Goal: Task Accomplishment & Management: Manage account settings

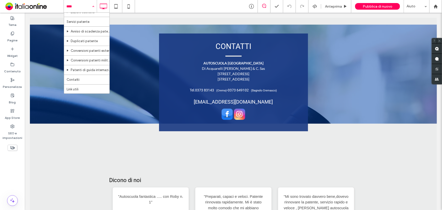
scroll to position [108, 0]
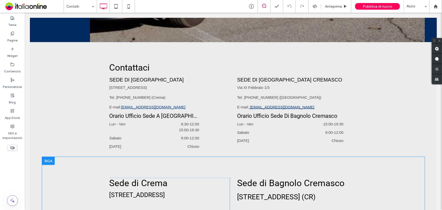
scroll to position [220, 0]
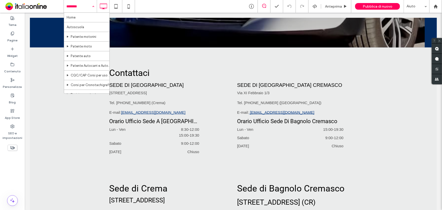
click at [78, 11] on input at bounding box center [78, 6] width 25 height 13
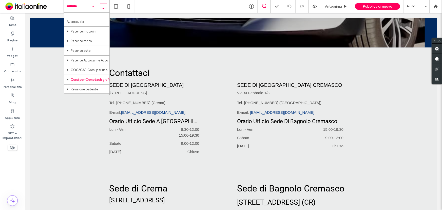
scroll to position [0, 0]
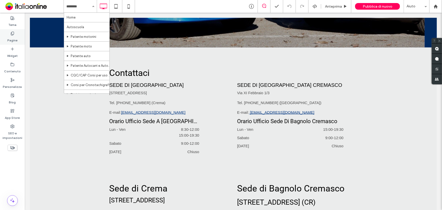
click at [11, 38] on label "Pagine" at bounding box center [12, 38] width 10 height 7
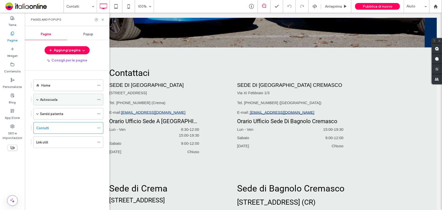
click at [40, 99] on div "Autoscuola" at bounding box center [67, 99] width 55 height 5
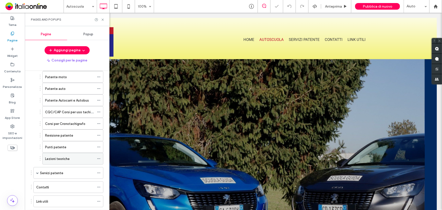
click at [69, 159] on div "Lezioni teoriche" at bounding box center [69, 158] width 49 height 5
drag, startPoint x: 102, startPoint y: 19, endPoint x: 181, endPoint y: 170, distance: 170.3
click at [102, 19] on use at bounding box center [103, 20] width 2 height 2
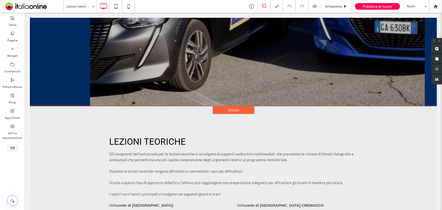
scroll to position [230, 0]
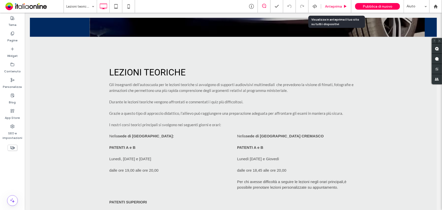
click at [334, 7] on span "Anteprima" at bounding box center [333, 6] width 17 height 4
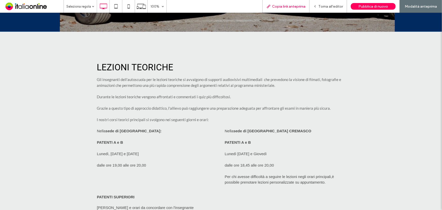
click at [290, 5] on span "Copia link anteprima" at bounding box center [288, 6] width 33 height 4
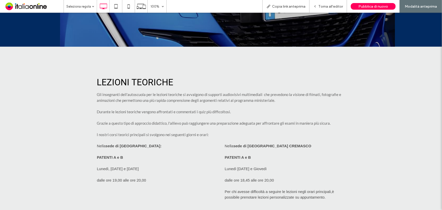
scroll to position [207, 0]
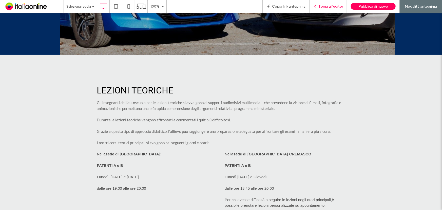
click at [329, 6] on span "Torna all'editor" at bounding box center [331, 6] width 25 height 4
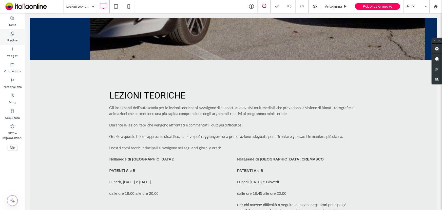
click at [14, 37] on label "Pagine" at bounding box center [12, 38] width 10 height 7
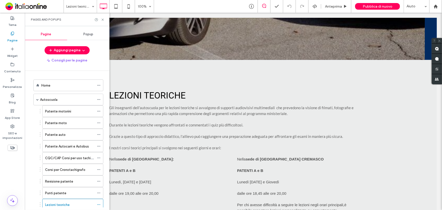
drag, startPoint x: 58, startPoint y: 89, endPoint x: 47, endPoint y: 90, distance: 10.7
click at [58, 89] on div "Home" at bounding box center [67, 85] width 53 height 11
click at [103, 20] on div at bounding box center [221, 105] width 442 height 210
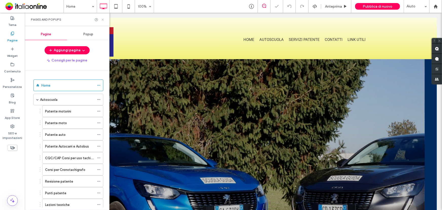
click at [103, 19] on icon at bounding box center [103, 20] width 4 height 4
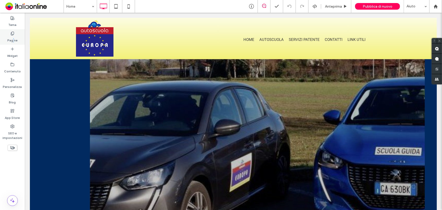
drag, startPoint x: 14, startPoint y: 40, endPoint x: 13, endPoint y: 42, distance: 2.5
click at [13, 40] on label "Pagine" at bounding box center [12, 38] width 10 height 7
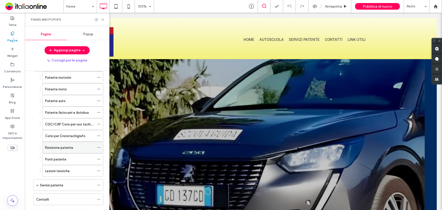
scroll to position [11, 0]
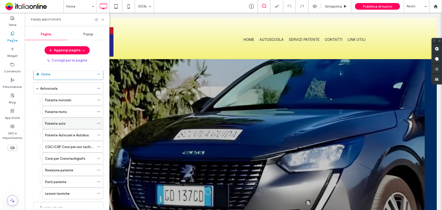
click at [69, 122] on div "Patente auto" at bounding box center [69, 123] width 49 height 5
click at [102, 18] on icon at bounding box center [103, 20] width 4 height 4
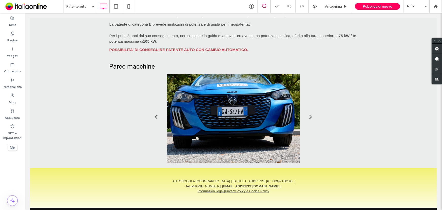
scroll to position [299, 0]
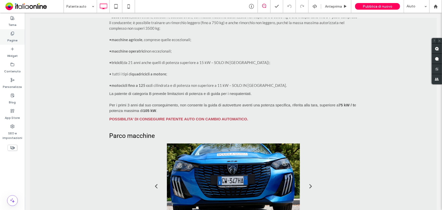
click at [14, 38] on label "Pagine" at bounding box center [12, 38] width 10 height 7
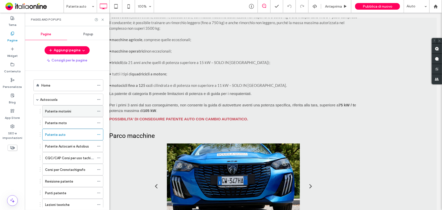
click at [68, 115] on div "Patente motorini" at bounding box center [69, 110] width 49 height 11
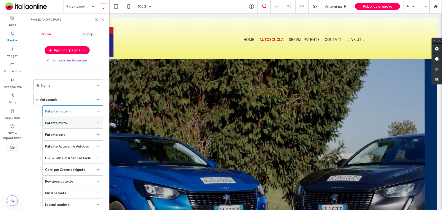
click at [76, 123] on div "Patente moto" at bounding box center [69, 122] width 49 height 5
click at [102, 18] on icon at bounding box center [103, 20] width 4 height 4
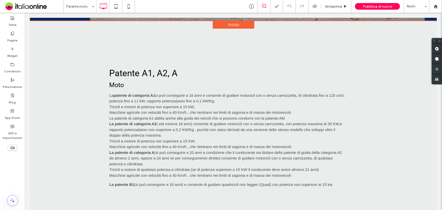
scroll to position [254, 0]
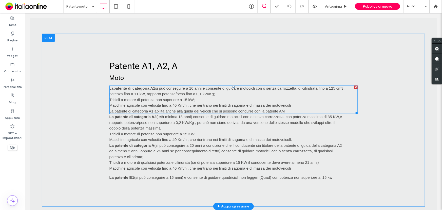
click at [109, 87] on span "La" at bounding box center [111, 88] width 4 height 4
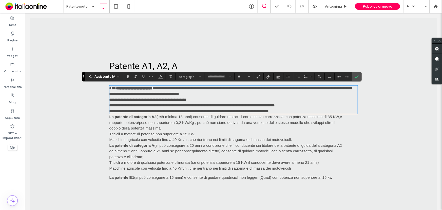
click at [109, 88] on span "**" at bounding box center [112, 88] width 7 height 4
click at [357, 78] on icon "Conferma" at bounding box center [357, 77] width 4 height 4
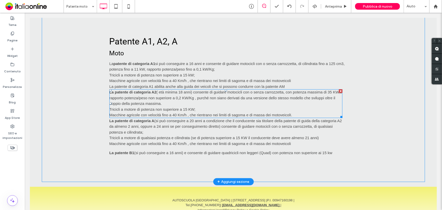
scroll to position [313, 0]
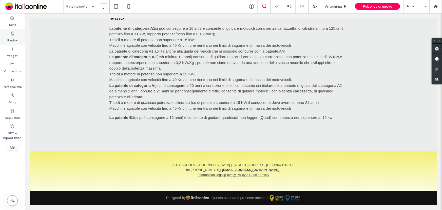
click at [9, 34] on div "Pagine" at bounding box center [12, 36] width 25 height 15
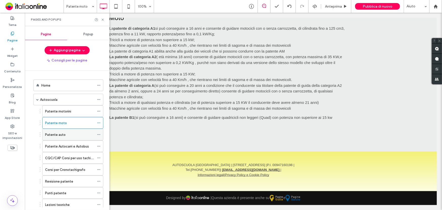
click at [68, 133] on div "Patente auto" at bounding box center [69, 134] width 49 height 5
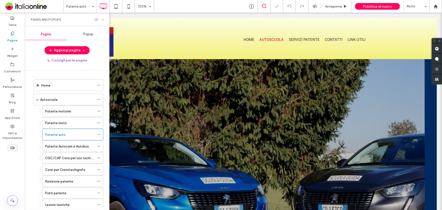
click at [103, 18] on icon at bounding box center [103, 20] width 4 height 4
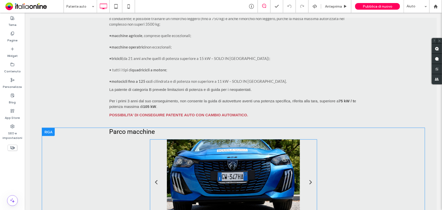
scroll to position [346, 0]
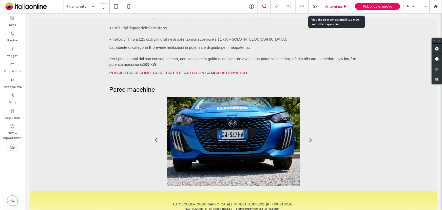
click at [333, 7] on span "Anteprima" at bounding box center [333, 6] width 17 height 4
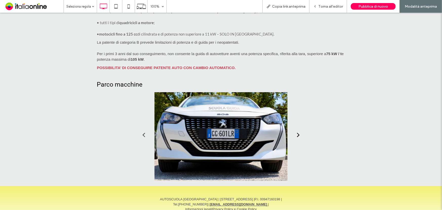
click at [296, 137] on link "Next" at bounding box center [299, 135] width 8 height 8
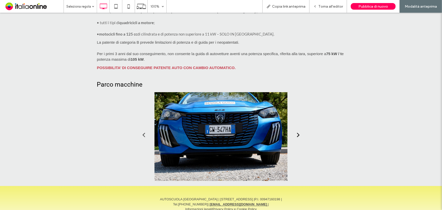
click at [296, 137] on link "Next" at bounding box center [299, 135] width 8 height 8
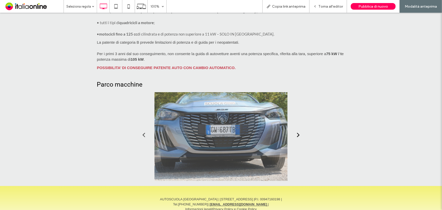
click at [296, 137] on link "Next" at bounding box center [299, 135] width 8 height 8
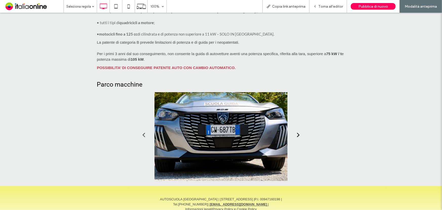
click at [297, 134] on link "Next" at bounding box center [299, 135] width 8 height 8
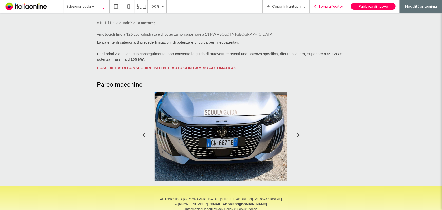
click at [332, 5] on span "Torna all'editor" at bounding box center [331, 6] width 25 height 4
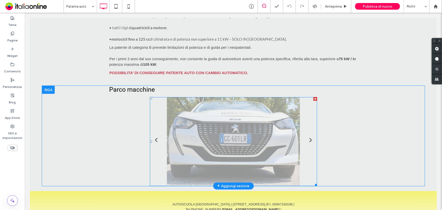
drag, startPoint x: 212, startPoint y: 144, endPoint x: 209, endPoint y: 144, distance: 3.3
click at [209, 144] on li "Titolo diapositiva Scrivi qui la tua didascalia Pulsante" at bounding box center [233, 141] width 167 height 89
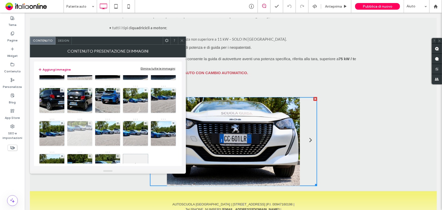
scroll to position [69, 0]
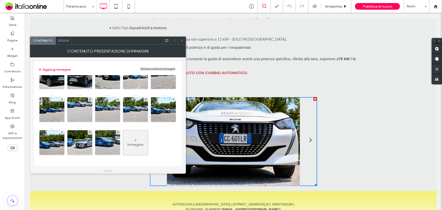
click at [178, 41] on div at bounding box center [182, 41] width 8 height 8
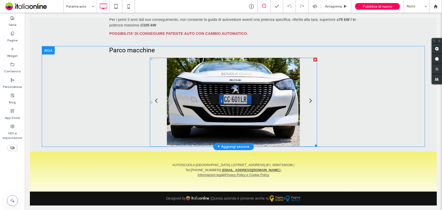
scroll to position [385, 0]
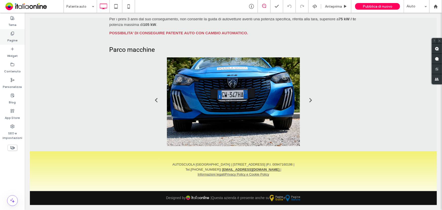
click at [17, 38] on div "Pagine" at bounding box center [12, 36] width 25 height 15
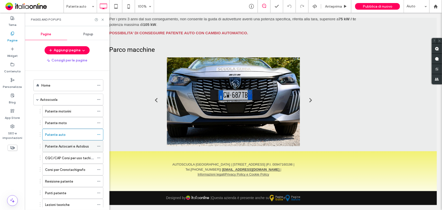
scroll to position [46, 0]
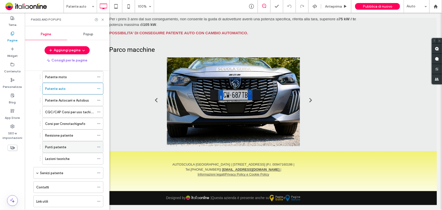
click at [66, 147] on div "Punti patente" at bounding box center [69, 146] width 49 height 5
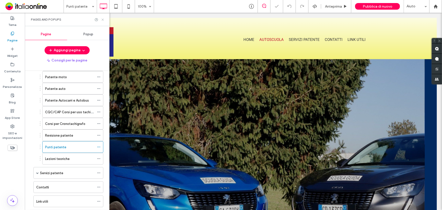
click at [104, 20] on icon at bounding box center [103, 20] width 4 height 4
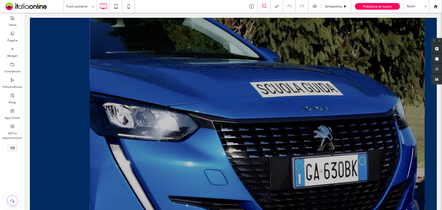
scroll to position [22, 0]
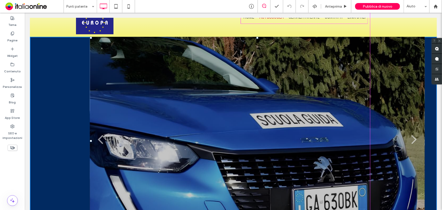
drag, startPoint x: 90, startPoint y: 141, endPoint x: 30, endPoint y: 137, distance: 60.2
click at [90, 137] on div "Titolo diapositiva Scrivi qui la tua didascalia Pulsante Titolo diapositiva Scr…" at bounding box center [257, 141] width 335 height 208
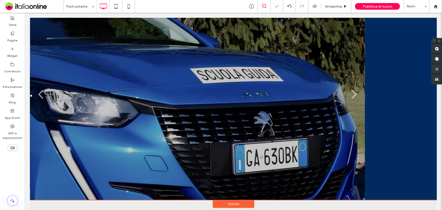
scroll to position [68, 0]
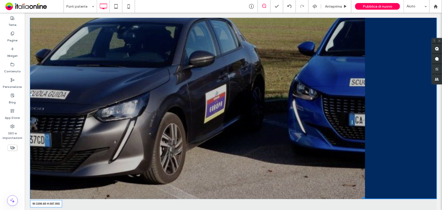
drag, startPoint x: 364, startPoint y: 198, endPoint x: 436, endPoint y: 138, distance: 93.5
click at [436, 138] on body "Click To Paste Click To Paste ${text} Home Autoscuola Patente motorini Patente …" at bounding box center [234, 169] width 418 height 450
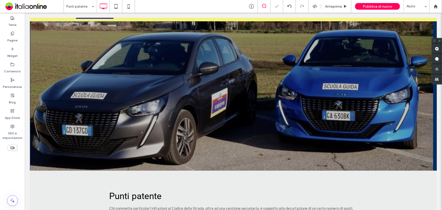
scroll to position [0, 0]
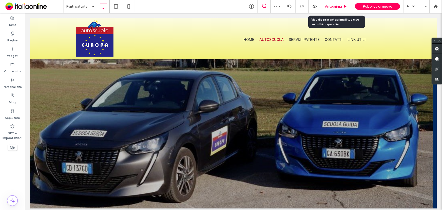
click at [338, 7] on span "Anteprima" at bounding box center [333, 6] width 17 height 4
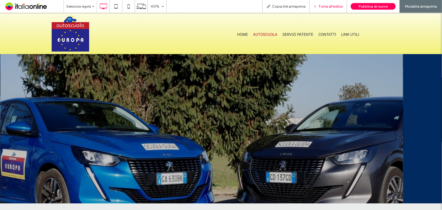
click at [322, 6] on span "Torna all'editor" at bounding box center [331, 6] width 25 height 4
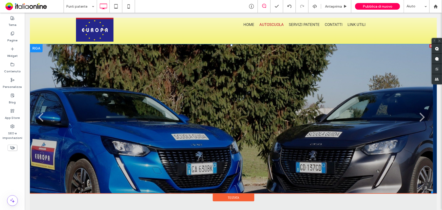
scroll to position [23, 0]
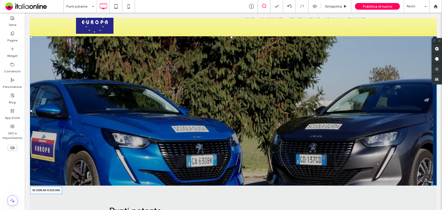
drag, startPoint x: 431, startPoint y: 184, endPoint x: 462, endPoint y: 204, distance: 37.1
click at [442, 195] on html "Click To Paste Click To Paste ${text} Home Autoscuola Patente motorini Patente …" at bounding box center [234, 191] width 418 height 403
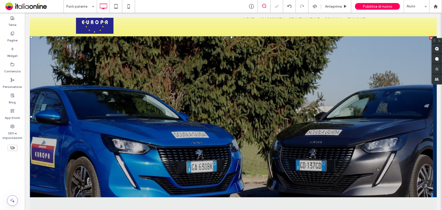
scroll to position [69, 0]
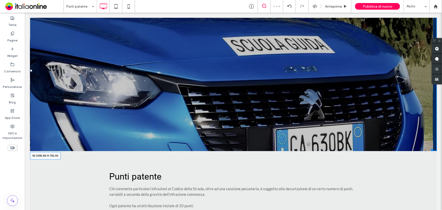
drag, startPoint x: 432, startPoint y: 149, endPoint x: 436, endPoint y: 187, distance: 38.1
click at [436, 187] on body "Click To Paste Click To Paste ${text} Home Autoscuola Patente motorini Patente …" at bounding box center [234, 163] width 418 height 440
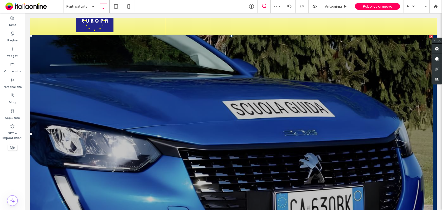
scroll to position [23, 0]
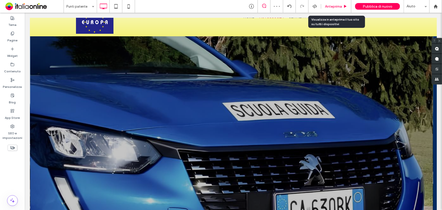
click at [335, 6] on span "Anteprima" at bounding box center [333, 6] width 17 height 4
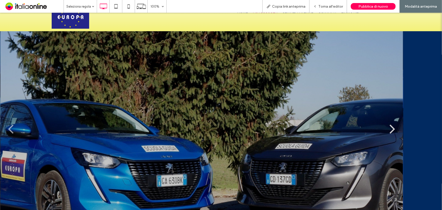
click at [393, 127] on link at bounding box center [393, 128] width 16 height 16
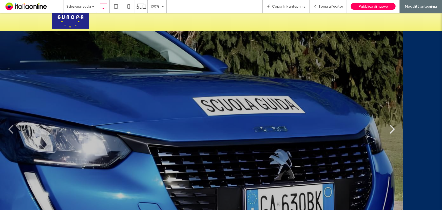
click at [393, 127] on link at bounding box center [393, 128] width 16 height 16
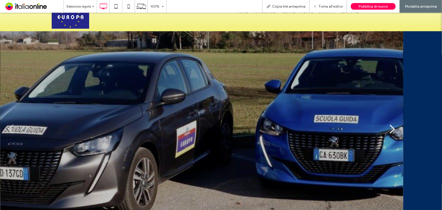
click at [393, 127] on link at bounding box center [393, 128] width 16 height 16
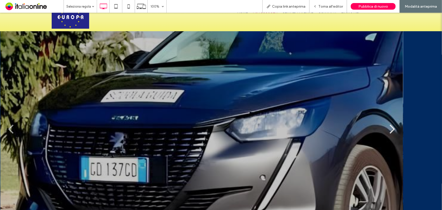
click at [393, 127] on link at bounding box center [393, 128] width 16 height 16
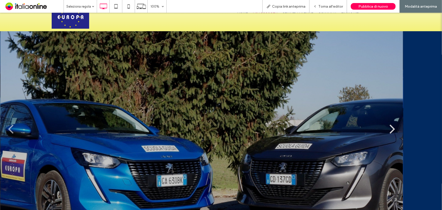
click at [394, 126] on link at bounding box center [393, 128] width 16 height 16
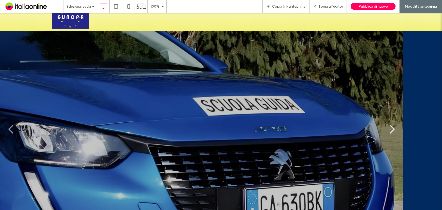
click at [394, 126] on link at bounding box center [393, 128] width 16 height 16
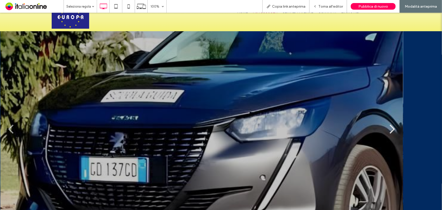
click at [394, 126] on link at bounding box center [393, 128] width 16 height 16
click at [330, 4] on span "Torna all'editor" at bounding box center [331, 6] width 25 height 4
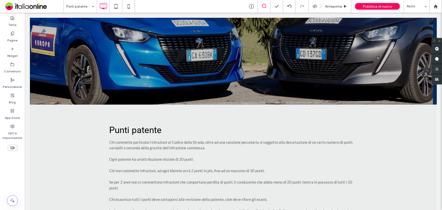
scroll to position [161, 0]
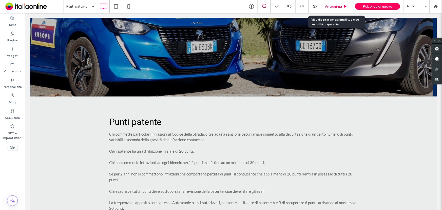
click at [333, 8] on span "Anteprima" at bounding box center [333, 6] width 17 height 4
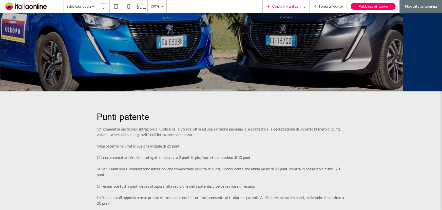
click at [281, 5] on span "Copia link anteprima" at bounding box center [288, 6] width 33 height 4
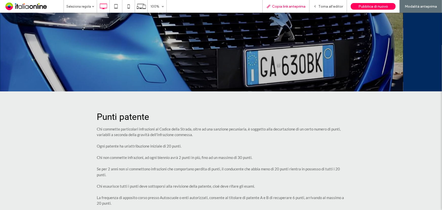
click at [291, 4] on span "Copia link anteprima" at bounding box center [288, 6] width 33 height 4
click at [332, 5] on span "Torna all'editor" at bounding box center [331, 6] width 25 height 4
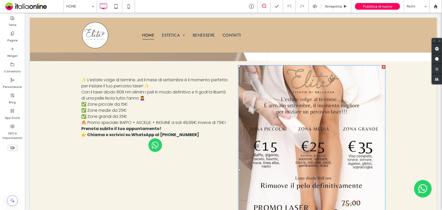
scroll to position [138, 0]
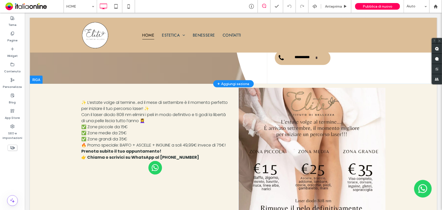
click at [237, 84] on div "+ Aggiungi sezione" at bounding box center [234, 84] width 32 height 6
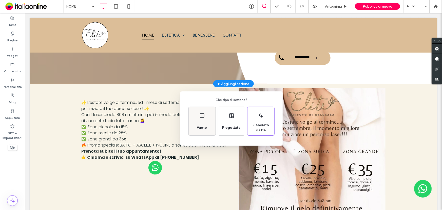
click at [200, 120] on div "Vuoto" at bounding box center [202, 121] width 27 height 28
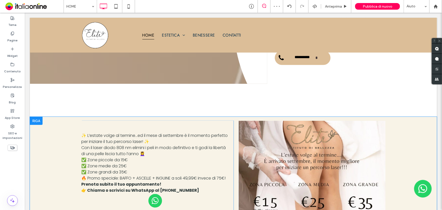
click at [35, 118] on div at bounding box center [36, 120] width 13 height 8
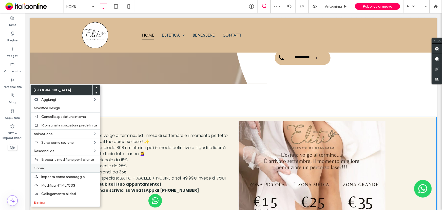
click at [49, 170] on label "Copia" at bounding box center [65, 168] width 63 height 4
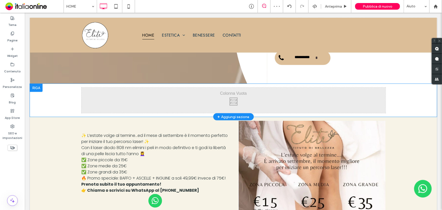
click at [38, 87] on div at bounding box center [36, 87] width 13 height 8
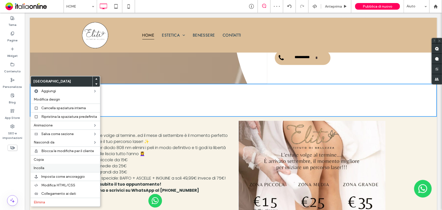
click at [40, 168] on span "Incolla" at bounding box center [39, 168] width 11 height 4
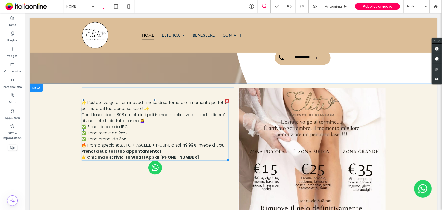
click at [98, 144] on span "✨ L’estate volge al termine...ed il mese di settembre è il momento perfetto per…" at bounding box center [154, 123] width 147 height 48
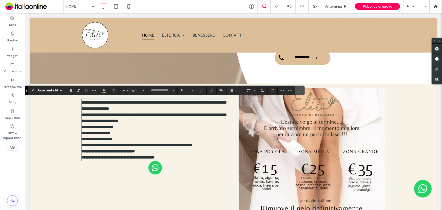
type input "*******"
type input "**"
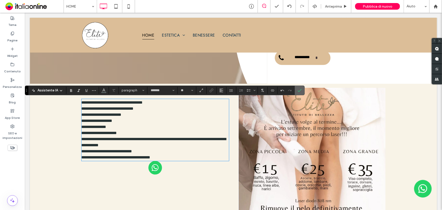
click at [299, 90] on icon "Conferma" at bounding box center [300, 90] width 4 height 4
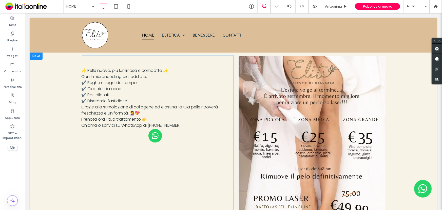
scroll to position [207, 0]
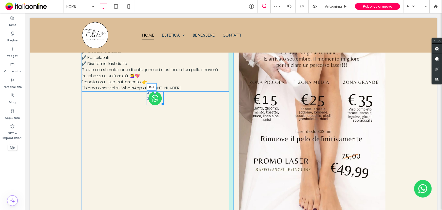
drag, startPoint x: 154, startPoint y: 92, endPoint x: 155, endPoint y: 100, distance: 7.8
click at [155, 100] on div "T:17" at bounding box center [155, 98] width 17 height 14
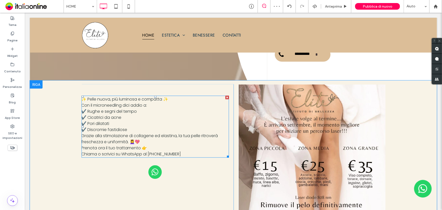
scroll to position [115, 0]
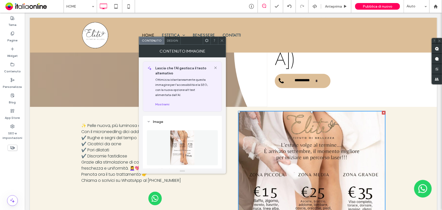
click at [224, 41] on div at bounding box center [222, 41] width 8 height 8
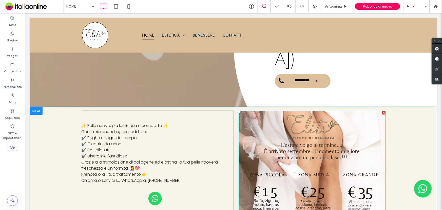
click at [383, 113] on div at bounding box center [384, 113] width 4 height 4
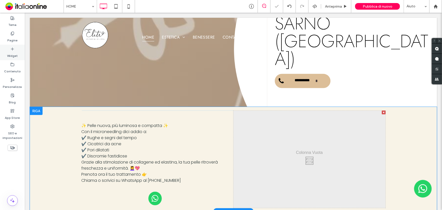
click at [10, 48] on icon at bounding box center [12, 49] width 4 height 4
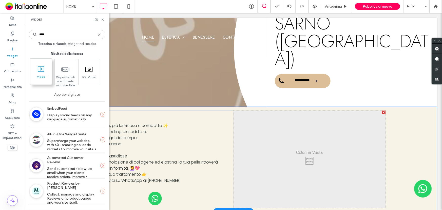
type input "****"
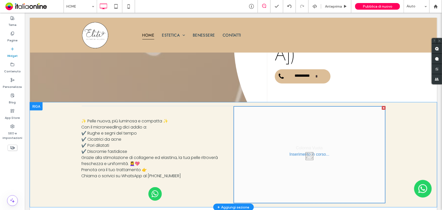
scroll to position [121, 0]
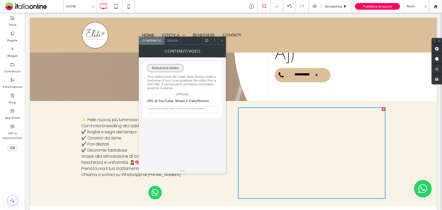
click at [167, 69] on button "Seleziona video" at bounding box center [165, 68] width 37 height 8
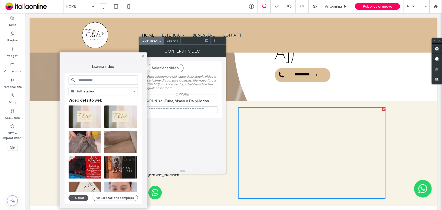
click at [78, 198] on button "Carica" at bounding box center [79, 197] width 20 height 6
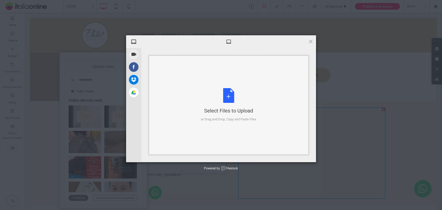
click at [227, 96] on div "Select Files to Upload or Drag and Drop, Copy and Paste Files" at bounding box center [229, 105] width 56 height 34
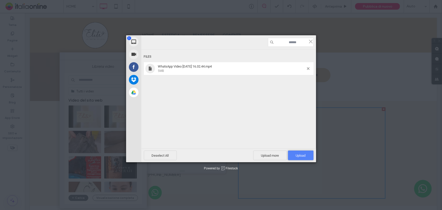
click at [300, 154] on span "Upload 1" at bounding box center [301, 155] width 10 height 4
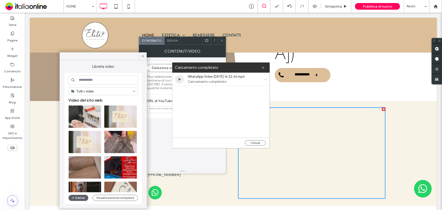
drag, startPoint x: 264, startPoint y: 66, endPoint x: 238, endPoint y: 96, distance: 39.4
click at [264, 66] on icon at bounding box center [263, 67] width 3 height 3
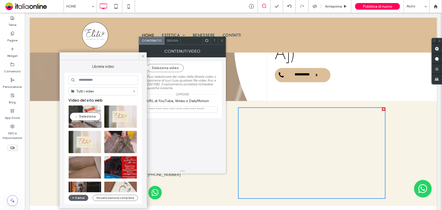
click at [84, 119] on video at bounding box center [85, 116] width 33 height 22
type input "**********"
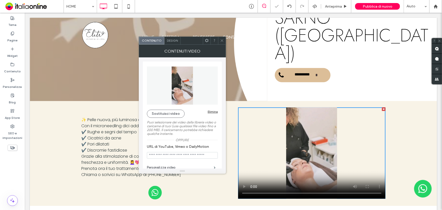
click at [223, 40] on use at bounding box center [222, 40] width 3 height 3
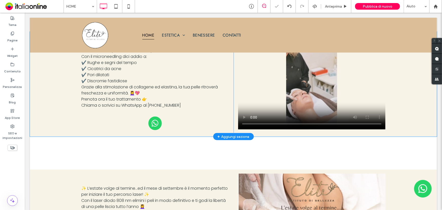
scroll to position [259, 0]
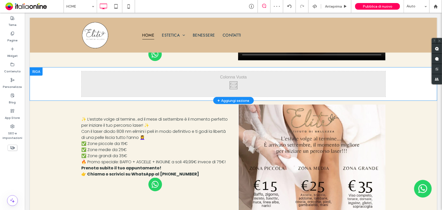
click at [43, 70] on div "Click To Paste Click To Paste Riga + Aggiungi sezione" at bounding box center [233, 83] width 407 height 33
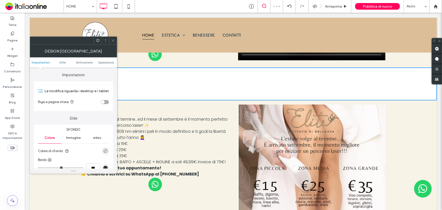
click at [114, 43] on span at bounding box center [113, 41] width 4 height 8
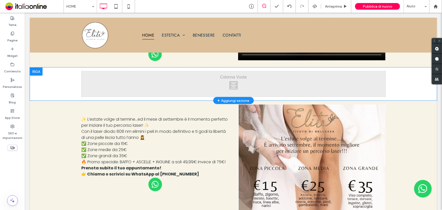
click at [32, 70] on div at bounding box center [36, 71] width 13 height 8
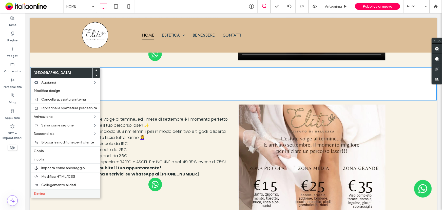
click at [43, 190] on div "Elimina" at bounding box center [65, 193] width 69 height 9
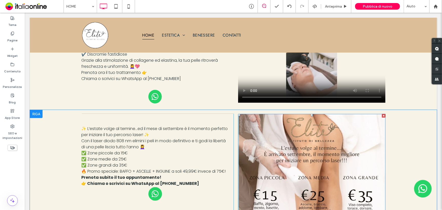
scroll to position [167, 0]
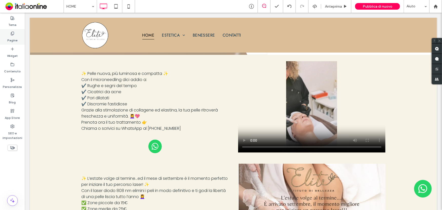
click at [8, 34] on div "Pagine" at bounding box center [12, 36] width 25 height 15
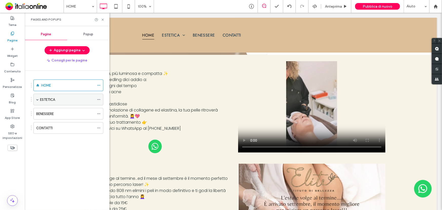
click at [38, 102] on span at bounding box center [37, 99] width 3 height 11
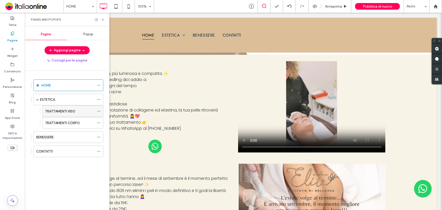
click at [85, 111] on div "TRATTAMENTI VISO" at bounding box center [69, 111] width 49 height 5
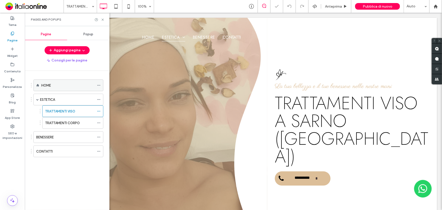
click at [51, 88] on div "HOME" at bounding box center [67, 85] width 53 height 11
click at [103, 19] on div at bounding box center [221, 105] width 442 height 210
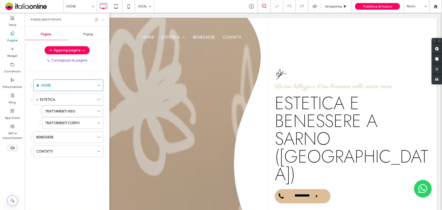
click at [103, 18] on icon at bounding box center [103, 20] width 4 height 4
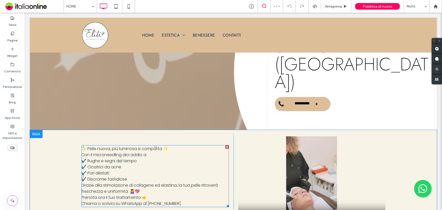
scroll to position [161, 0]
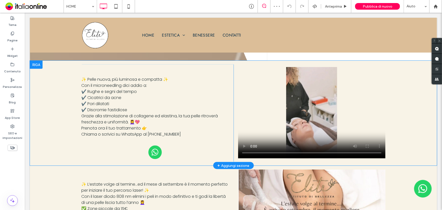
click at [39, 64] on div at bounding box center [36, 64] width 13 height 8
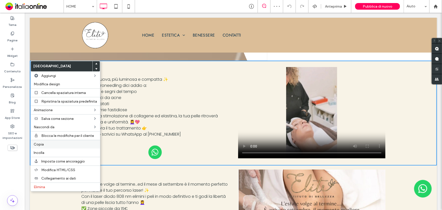
click at [51, 145] on label "Copia" at bounding box center [65, 144] width 63 height 4
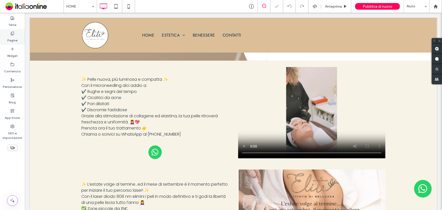
drag, startPoint x: 19, startPoint y: 34, endPoint x: 24, endPoint y: 36, distance: 5.4
click at [19, 34] on div "Pagine" at bounding box center [12, 36] width 25 height 15
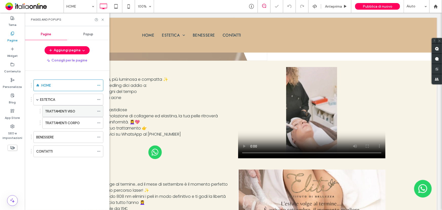
click at [56, 108] on label "TRATTAMENTI VISO" at bounding box center [60, 111] width 30 height 9
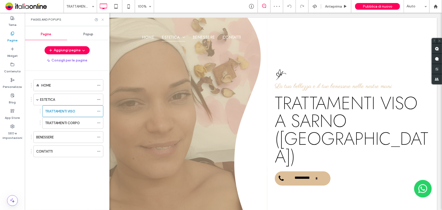
click at [103, 18] on icon at bounding box center [103, 20] width 4 height 4
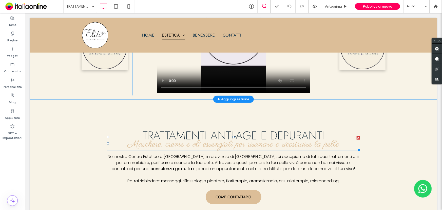
scroll to position [248, 0]
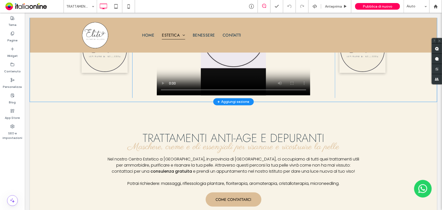
click at [236, 101] on div "+ Aggiungi sezione" at bounding box center [234, 102] width 32 height 6
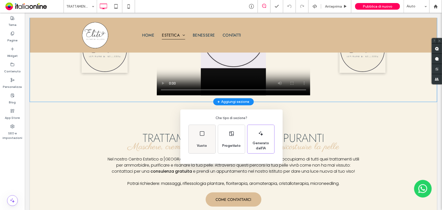
click at [203, 136] on icon at bounding box center [202, 133] width 6 height 6
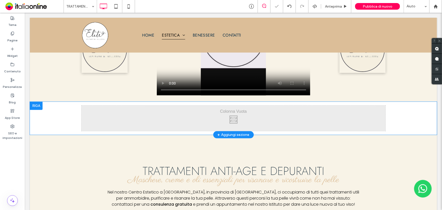
click at [33, 107] on div at bounding box center [36, 105] width 13 height 8
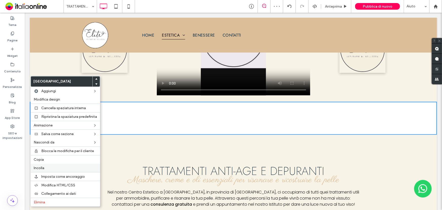
click at [47, 165] on div "Incolla" at bounding box center [65, 168] width 69 height 8
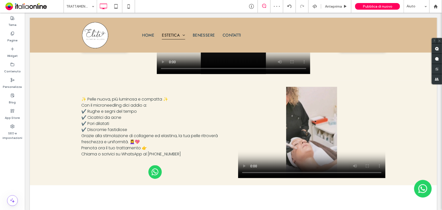
scroll to position [294, 0]
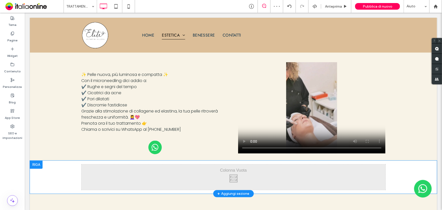
click at [37, 167] on div at bounding box center [36, 164] width 13 height 8
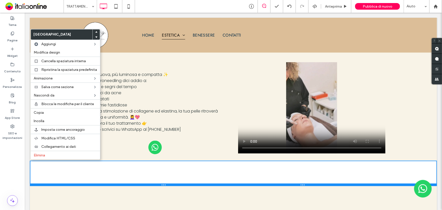
drag, startPoint x: 290, startPoint y: 192, endPoint x: 296, endPoint y: 160, distance: 32.2
click at [296, 160] on div "Click To Paste Click To Paste Riga + Aggiungi sezione" at bounding box center [233, 172] width 407 height 25
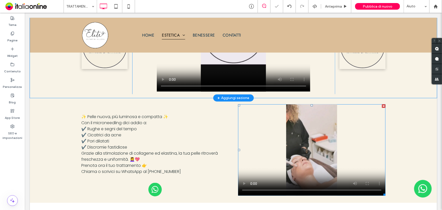
scroll to position [248, 0]
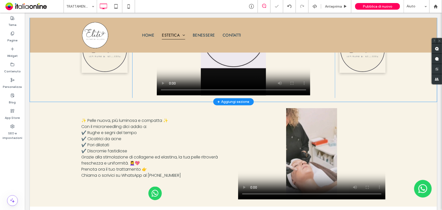
click at [235, 100] on div "+ Aggiungi sezione" at bounding box center [234, 102] width 32 height 6
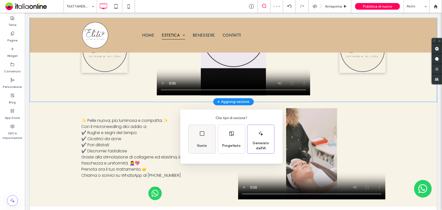
click at [198, 139] on div "Vuoto" at bounding box center [202, 139] width 27 height 28
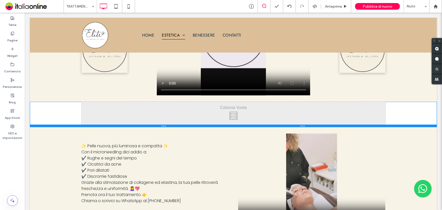
drag, startPoint x: 261, startPoint y: 133, endPoint x: 266, endPoint y: 107, distance: 26.1
click at [266, 107] on div "Click To Paste Click To Paste Riga + Aggiungi sezione" at bounding box center [233, 113] width 407 height 25
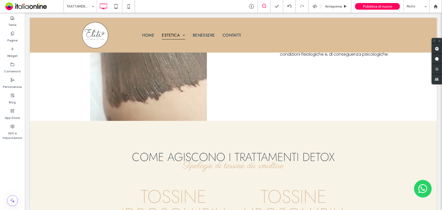
scroll to position [917, 0]
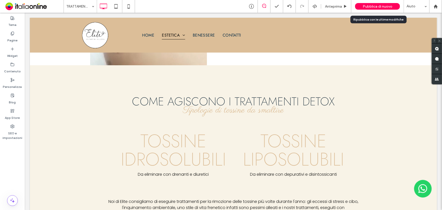
click at [371, 6] on span "Pubblica di nuovo" at bounding box center [378, 6] width 30 height 4
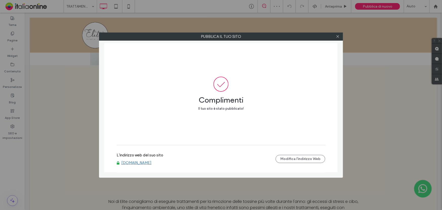
click at [152, 162] on link "www.eliteistitutodibellezza.it" at bounding box center [136, 162] width 30 height 5
click at [337, 38] on icon at bounding box center [338, 36] width 4 height 4
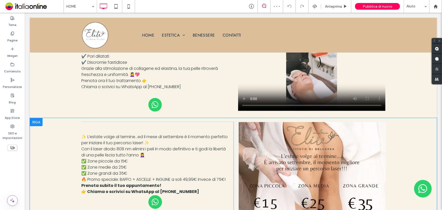
scroll to position [184, 0]
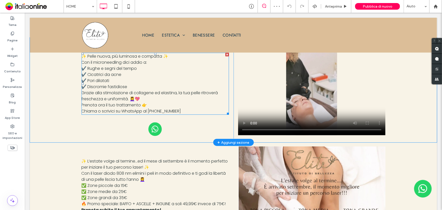
click at [90, 103] on span "✨ Pelle nuova, più luminosa e compatta ✨ Con il microneedling dici addio a: ✔️ …" at bounding box center [149, 83] width 137 height 61
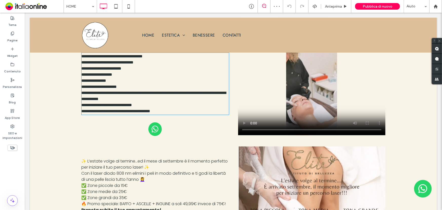
type input "*******"
type input "**"
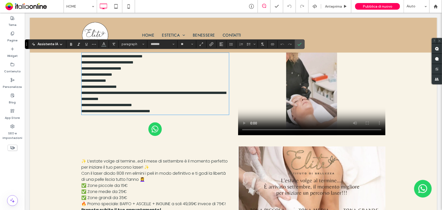
click at [78, 106] on div "**********" at bounding box center [233, 89] width 407 height 105
click at [78, 104] on div "**********" at bounding box center [233, 89] width 407 height 105
drag, startPoint x: 80, startPoint y: 104, endPoint x: 183, endPoint y: 109, distance: 103.1
click at [183, 109] on p "**********" at bounding box center [155, 83] width 148 height 61
drag, startPoint x: 70, startPoint y: 42, endPoint x: 153, endPoint y: 47, distance: 83.3
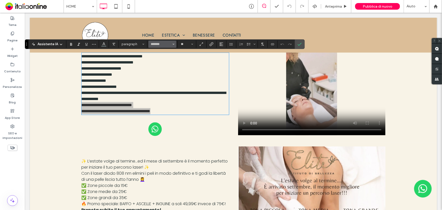
click at [70, 42] on icon "Grassetto" at bounding box center [71, 44] width 4 height 4
click at [298, 45] on icon "Conferma" at bounding box center [300, 44] width 4 height 4
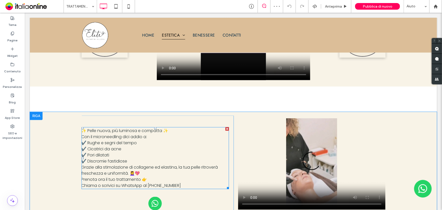
scroll to position [299, 0]
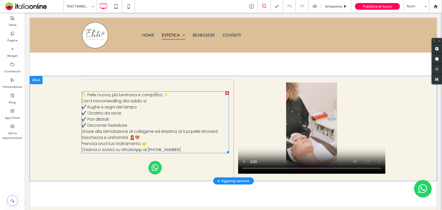
click at [83, 142] on span "✨ Pelle nuova, più luminosa e compatta ✨ Con il microneedling dici addio a: ✔️ …" at bounding box center [149, 122] width 137 height 61
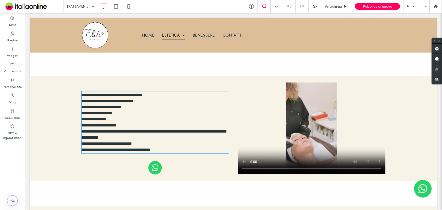
type input "*******"
type input "**"
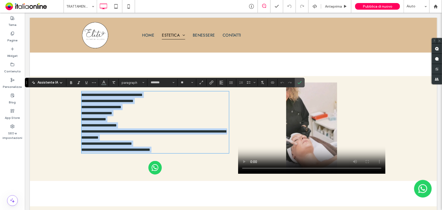
click at [81, 142] on span "**********" at bounding box center [153, 122] width 145 height 59
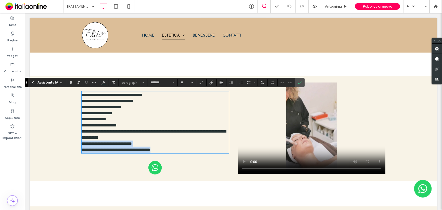
drag, startPoint x: 80, startPoint y: 142, endPoint x: 192, endPoint y: 156, distance: 113.8
click at [192, 157] on div "**********" at bounding box center [157, 128] width 152 height 97
click at [68, 84] on label "Grassetto" at bounding box center [71, 82] width 8 height 7
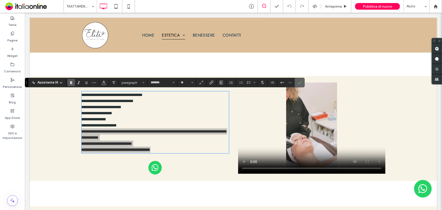
click at [296, 83] on label "Conferma" at bounding box center [300, 82] width 8 height 9
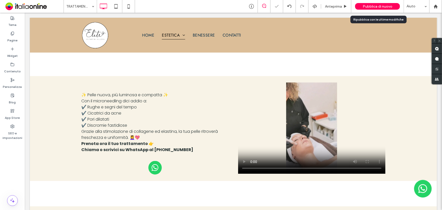
click at [366, 5] on span "Pubblica di nuovo" at bounding box center [378, 6] width 30 height 4
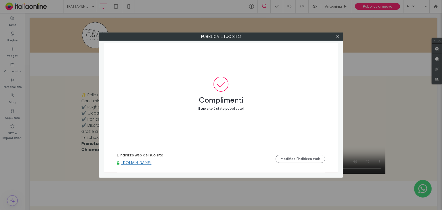
click at [151, 161] on link "www.eliteistitutodibellezza.it" at bounding box center [136, 162] width 30 height 5
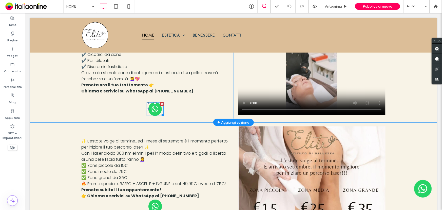
scroll to position [184, 0]
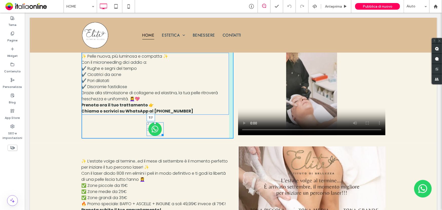
drag, startPoint x: 153, startPoint y: 123, endPoint x: 153, endPoint y: 117, distance: 6.1
click at [154, 122] on div at bounding box center [155, 123] width 2 height 2
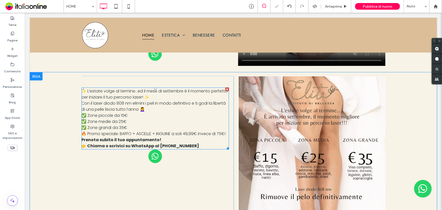
scroll to position [230, 0]
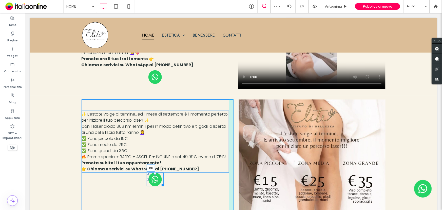
click at [154, 174] on div at bounding box center [155, 173] width 2 height 2
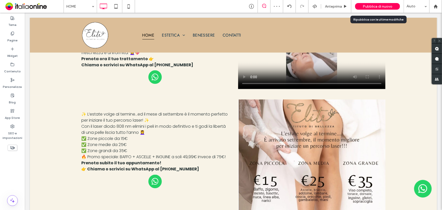
click at [384, 5] on span "Pubblica di nuovo" at bounding box center [378, 6] width 30 height 4
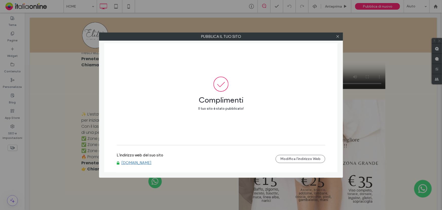
click at [129, 162] on link "www.eliteistitutodibellezza.it" at bounding box center [136, 162] width 30 height 5
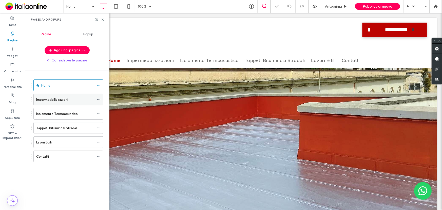
click at [64, 103] on div "Impermeabilizzazioni" at bounding box center [65, 99] width 58 height 11
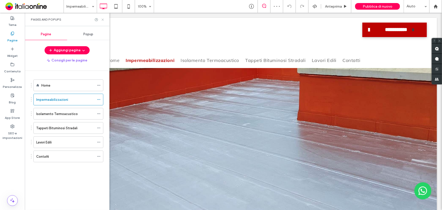
click at [103, 19] on icon at bounding box center [103, 20] width 4 height 4
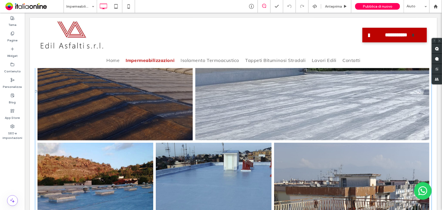
scroll to position [1498, 0]
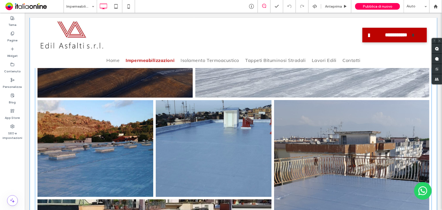
click at [156, 137] on link at bounding box center [214, 148] width 116 height 97
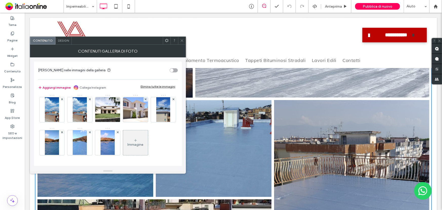
scroll to position [264, 0]
click at [134, 140] on use at bounding box center [135, 140] width 3 height 3
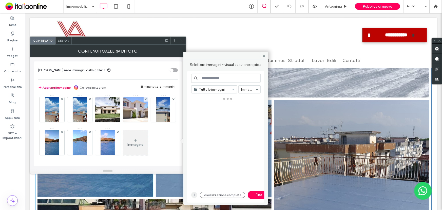
click at [197, 194] on span "button" at bounding box center [194, 195] width 6 height 6
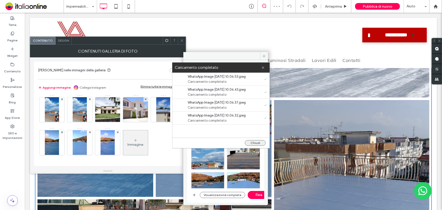
click at [251, 141] on button "Chiudi" at bounding box center [255, 143] width 21 height 6
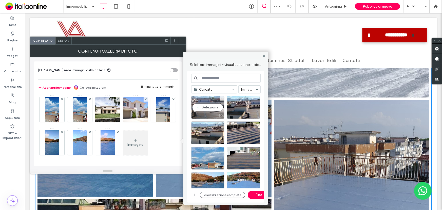
drag, startPoint x: 204, startPoint y: 118, endPoint x: 211, endPoint y: 112, distance: 9.2
click at [205, 112] on div at bounding box center [208, 115] width 33 height 6
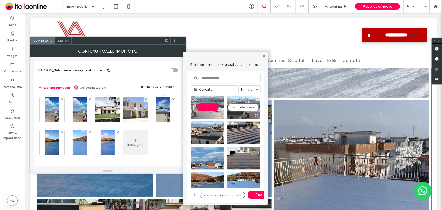
click at [240, 104] on div "Seleziona" at bounding box center [243, 107] width 33 height 23
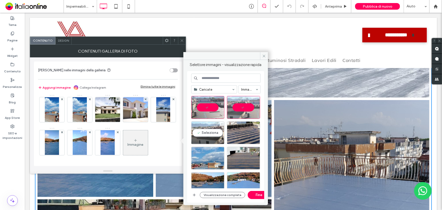
click at [213, 132] on div "Seleziona" at bounding box center [207, 132] width 33 height 23
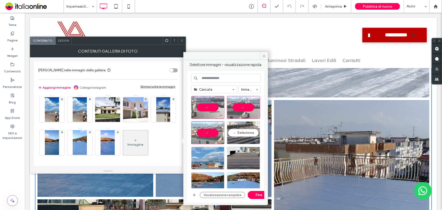
click at [239, 134] on div "Seleziona" at bounding box center [243, 132] width 33 height 23
click at [254, 195] on button "Fine" at bounding box center [259, 195] width 23 height 8
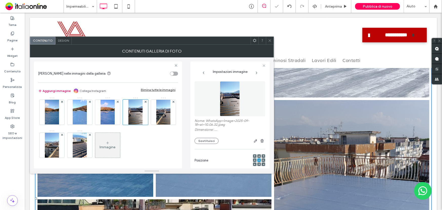
scroll to position [1646, 0]
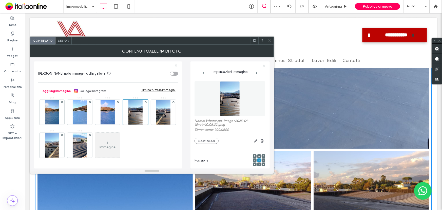
click at [271, 39] on icon at bounding box center [270, 41] width 4 height 4
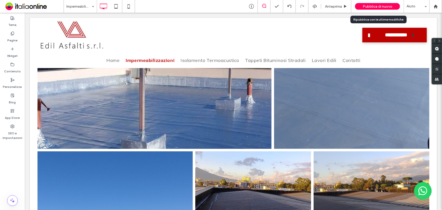
click at [363, 5] on div "Pubblica di nuovo" at bounding box center [377, 6] width 45 height 7
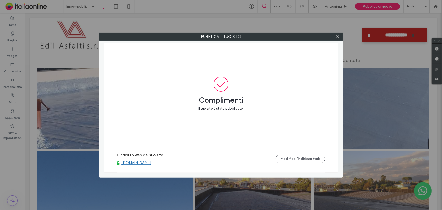
click at [148, 161] on link "www.edilasfaltisrl.com" at bounding box center [136, 162] width 30 height 5
click at [336, 37] on icon at bounding box center [338, 36] width 4 height 4
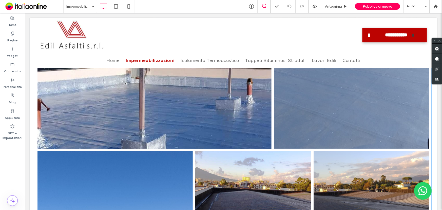
click at [274, 165] on link at bounding box center [253, 199] width 116 height 97
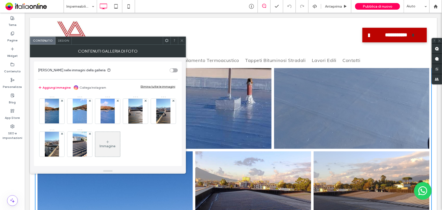
scroll to position [297, 0]
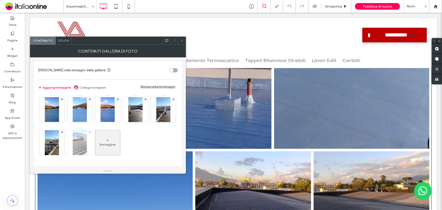
click at [80, 150] on img at bounding box center [80, 142] width 14 height 25
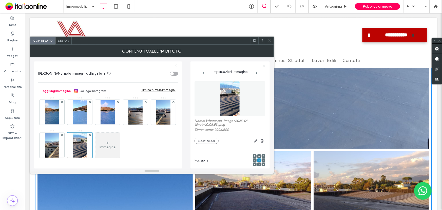
click at [268, 42] on icon at bounding box center [270, 41] width 4 height 4
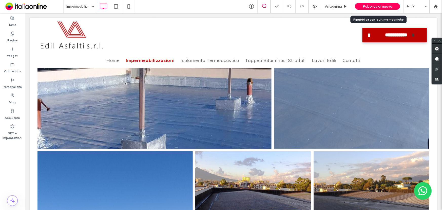
click at [359, 8] on div "Pubblica di nuovo" at bounding box center [377, 6] width 45 height 7
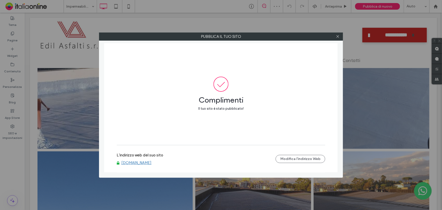
click at [131, 161] on link "www.edilasfaltisrl.com" at bounding box center [136, 162] width 30 height 5
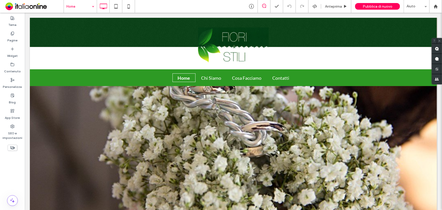
drag, startPoint x: 72, startPoint y: 1, endPoint x: 90, endPoint y: 12, distance: 21.0
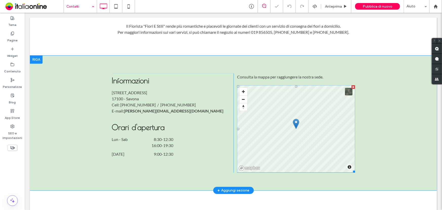
scroll to position [115, 0]
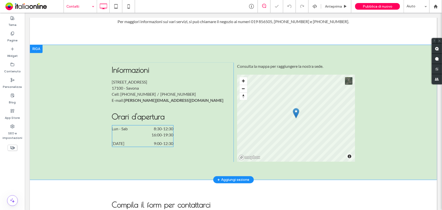
click at [144, 130] on span "8:30 - 12:30" at bounding box center [155, 128] width 36 height 6
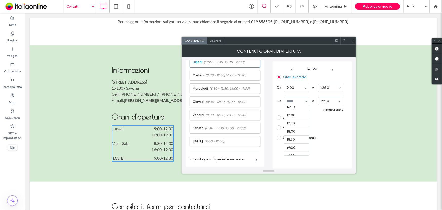
scroll to position [23, 0]
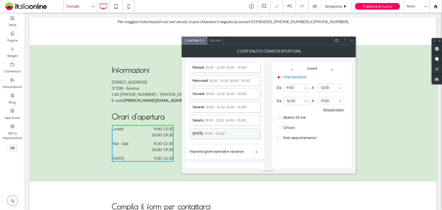
click at [224, 134] on span "(9:00 - 12:30)" at bounding box center [214, 133] width 20 height 5
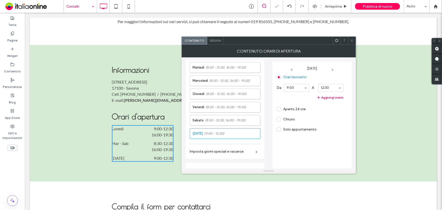
click at [279, 118] on span at bounding box center [279, 119] width 5 height 5
click at [354, 40] on icon at bounding box center [352, 41] width 4 height 4
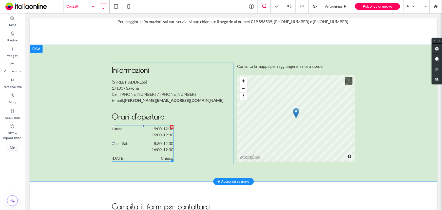
click at [154, 145] on time "8:30" at bounding box center [158, 142] width 8 height 5
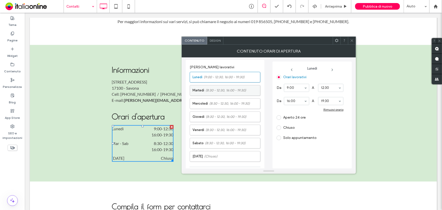
click at [214, 94] on label "Martedì (8:30 - 12:30, 16:00 - 19:30)" at bounding box center [227, 90] width 68 height 10
drag, startPoint x: 216, startPoint y: 106, endPoint x: 279, endPoint y: 103, distance: 63.3
click at [216, 106] on label "Mercoledì (8:30 - 12:30, 16:00 - 19:30)" at bounding box center [227, 103] width 68 height 10
drag, startPoint x: 291, startPoint y: 87, endPoint x: 295, endPoint y: 95, distance: 8.3
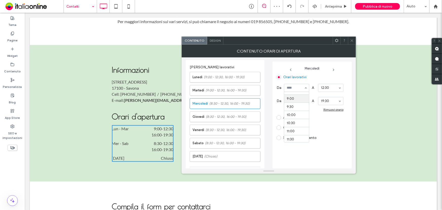
drag, startPoint x: 294, startPoint y: 103, endPoint x: 262, endPoint y: 105, distance: 32.5
click at [224, 114] on span "(8:30 - 12:30, 16:00 - 19:30)" at bounding box center [226, 116] width 41 height 5
drag, startPoint x: 293, startPoint y: 85, endPoint x: 294, endPoint y: 89, distance: 3.3
drag, startPoint x: 295, startPoint y: 106, endPoint x: 286, endPoint y: 105, distance: 9.2
click at [229, 131] on span "(8:30 - 12:30, 16:00 - 19:30)" at bounding box center [226, 129] width 41 height 5
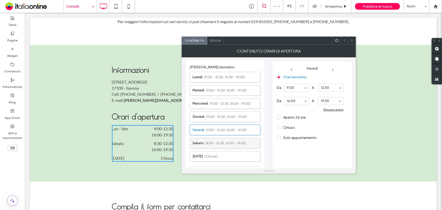
click at [234, 142] on span "(8:30 - 12:30, 16:00 - 19:30)" at bounding box center [225, 142] width 41 height 5
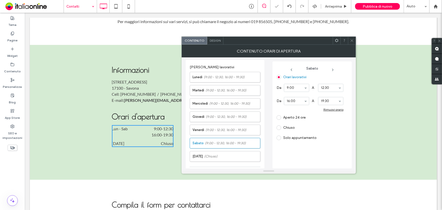
click at [352, 42] on icon at bounding box center [352, 41] width 4 height 4
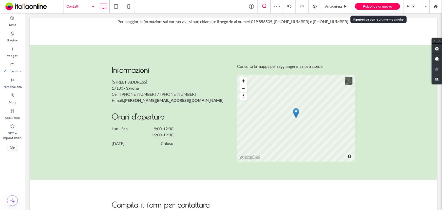
click at [367, 8] on span "Pubblica di nuovo" at bounding box center [378, 6] width 30 height 4
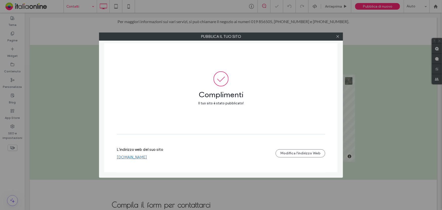
click at [136, 157] on link "www.fioriestilisavona.com" at bounding box center [132, 157] width 30 height 5
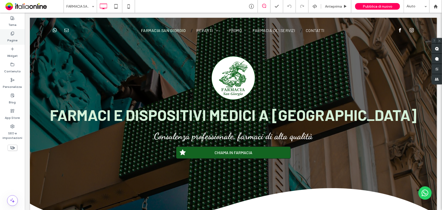
click at [13, 41] on label "Pagine" at bounding box center [12, 38] width 10 height 7
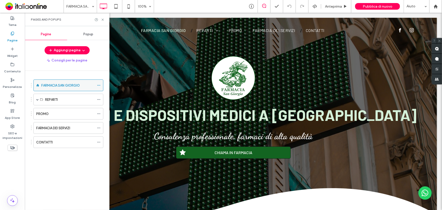
click at [98, 84] on icon at bounding box center [99, 85] width 4 height 4
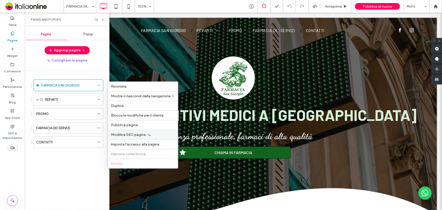
click at [132, 137] on div "Modifica SEO pagina" at bounding box center [143, 135] width 70 height 10
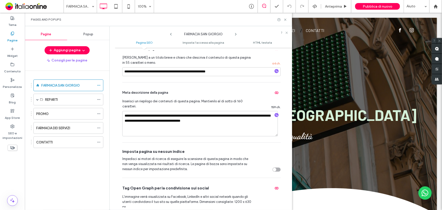
scroll to position [69, 0]
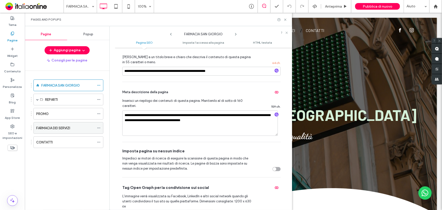
click at [66, 127] on label "FARMACIA DEI SERVIZI" at bounding box center [53, 127] width 34 height 9
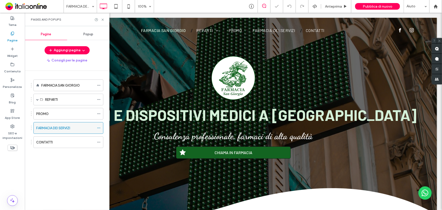
click at [99, 128] on use at bounding box center [98, 128] width 3 height 1
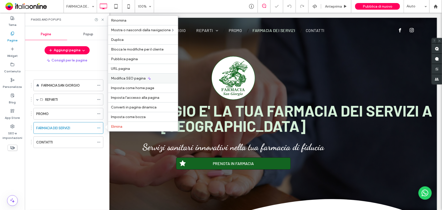
click at [130, 76] on span "Modifica SEO pagina" at bounding box center [128, 78] width 35 height 4
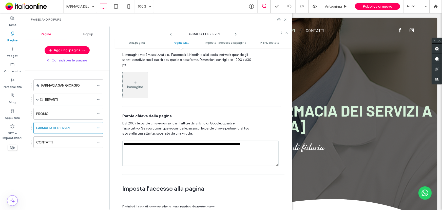
scroll to position [276, 0]
click at [263, 144] on textarea "**********" at bounding box center [200, 153] width 156 height 25
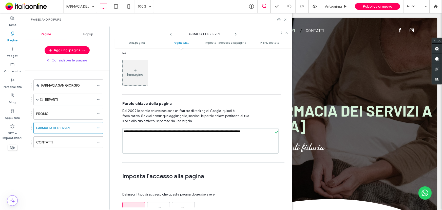
scroll to position [289, 0]
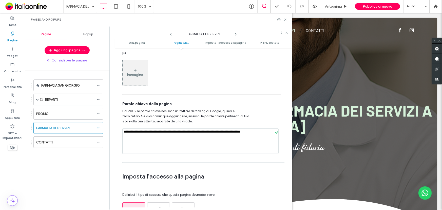
click at [266, 134] on textarea "**********" at bounding box center [200, 140] width 156 height 25
click at [71, 114] on div "PROMO" at bounding box center [65, 113] width 58 height 5
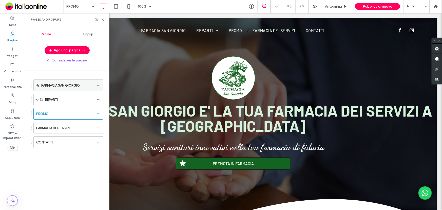
click at [74, 88] on div "FARMACIA SAN GIORGIO" at bounding box center [67, 85] width 53 height 11
click at [98, 84] on icon at bounding box center [99, 85] width 4 height 4
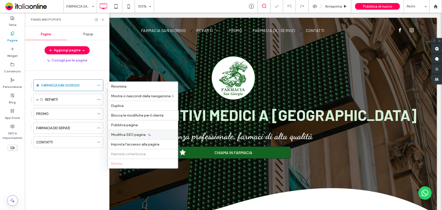
click at [135, 135] on span "Modifica SEO pagina" at bounding box center [128, 134] width 35 height 4
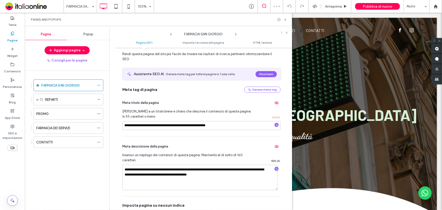
scroll to position [23, 0]
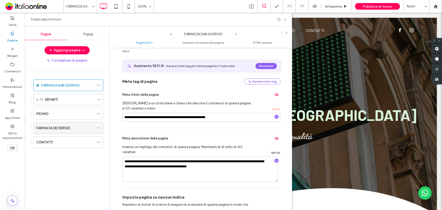
click at [49, 127] on label "FARMACIA DEI SERVIZI" at bounding box center [53, 127] width 34 height 9
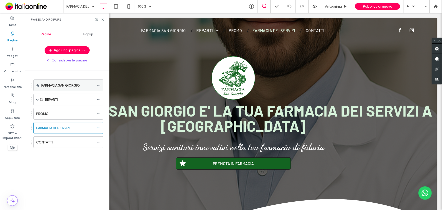
click at [57, 82] on label "FARMACIA SAN GIORGIO" at bounding box center [60, 85] width 39 height 9
click at [97, 85] on div at bounding box center [221, 105] width 442 height 210
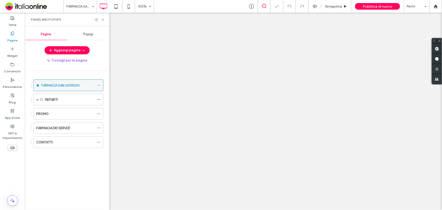
click at [98, 85] on icon at bounding box center [99, 85] width 4 height 4
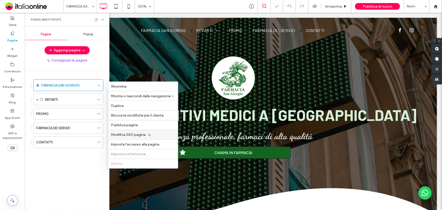
click at [131, 133] on span "Modifica SEO pagina" at bounding box center [128, 134] width 35 height 4
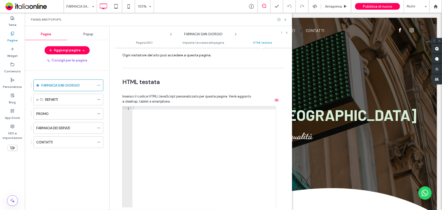
scroll to position [464, 0]
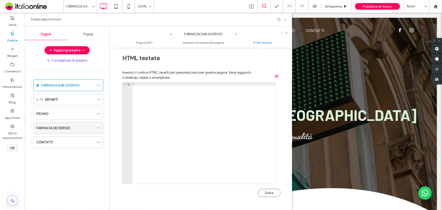
click at [73, 125] on div "FARMACIA DEI SERVIZI" at bounding box center [65, 127] width 58 height 5
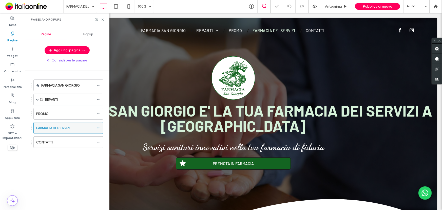
click at [100, 127] on icon at bounding box center [99, 128] width 4 height 4
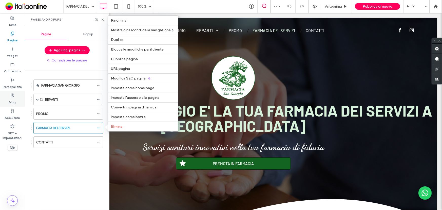
drag, startPoint x: 128, startPoint y: 75, endPoint x: 12, endPoint y: 92, distance: 117.8
click at [128, 75] on div "Modifica SEO pagina" at bounding box center [143, 78] width 70 height 10
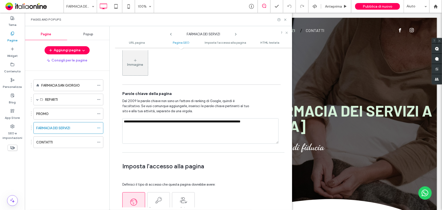
scroll to position [299, 0]
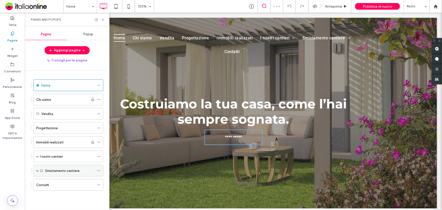
drag, startPoint x: 38, startPoint y: 170, endPoint x: 41, endPoint y: 166, distance: 4.8
click at [38, 170] on span at bounding box center [37, 170] width 3 height 3
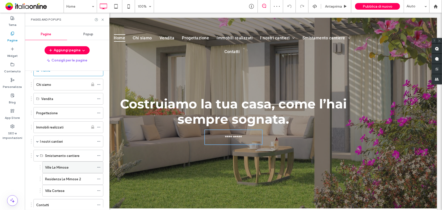
scroll to position [23, 0]
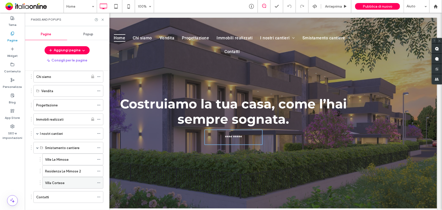
click at [77, 182] on div "Villa Cortese" at bounding box center [69, 182] width 49 height 5
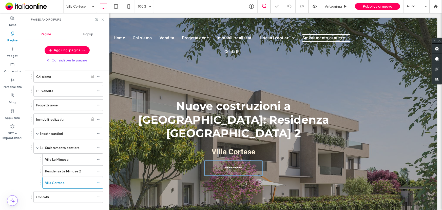
click at [103, 19] on icon at bounding box center [103, 20] width 4 height 4
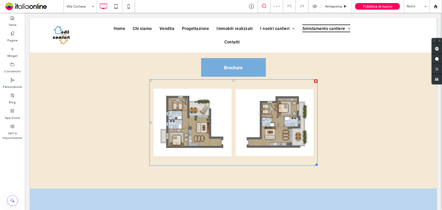
scroll to position [369, 0]
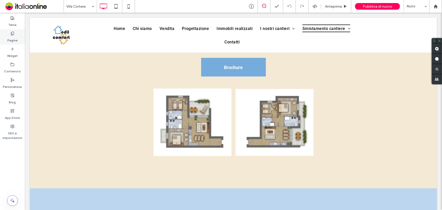
drag, startPoint x: 7, startPoint y: 36, endPoint x: 7, endPoint y: 40, distance: 3.3
click at [7, 37] on div "Pagine" at bounding box center [12, 36] width 25 height 15
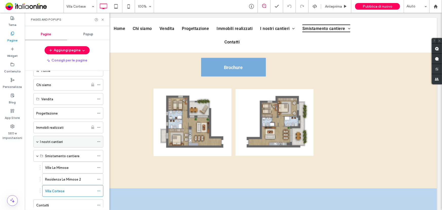
scroll to position [23, 0]
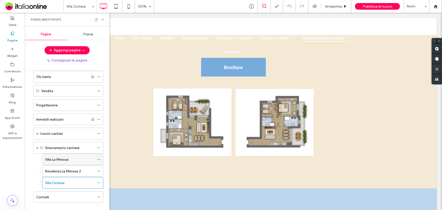
click at [76, 159] on div "Ville Le Mimose" at bounding box center [69, 159] width 49 height 5
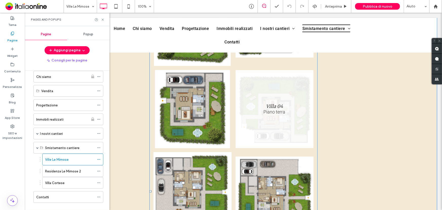
scroll to position [415, 0]
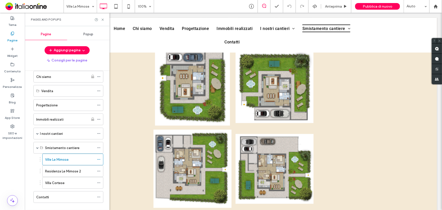
click at [81, 168] on div "Residenza Le Mimose 2" at bounding box center [69, 170] width 49 height 5
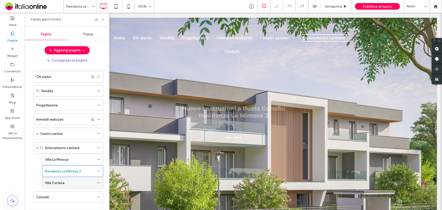
click at [69, 184] on div "Villa Cortese" at bounding box center [69, 182] width 49 height 5
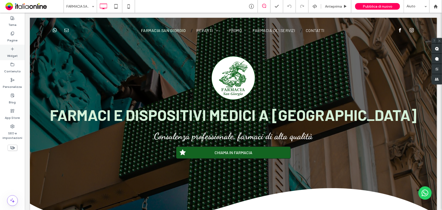
drag, startPoint x: 14, startPoint y: 38, endPoint x: 3, endPoint y: 48, distance: 15.1
click at [14, 38] on label "Pagine" at bounding box center [12, 38] width 10 height 7
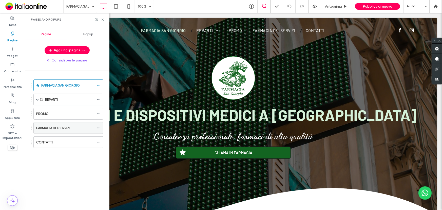
click at [63, 127] on label "FARMACIA DEI SERVIZI" at bounding box center [53, 127] width 34 height 9
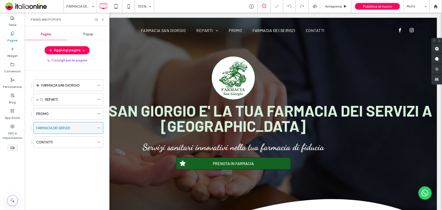
click at [99, 126] on icon at bounding box center [99, 128] width 4 height 4
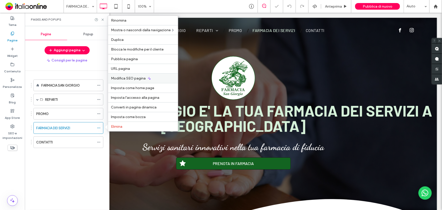
click at [139, 80] on div "Modifica SEO pagina" at bounding box center [143, 78] width 70 height 10
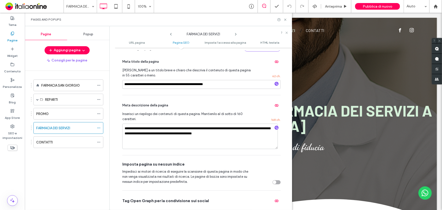
scroll to position [115, 0]
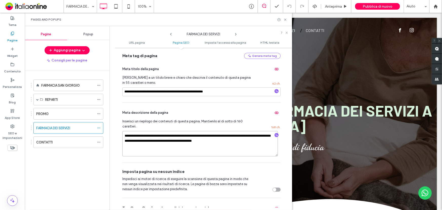
click at [135, 147] on textarea "**********" at bounding box center [200, 143] width 156 height 25
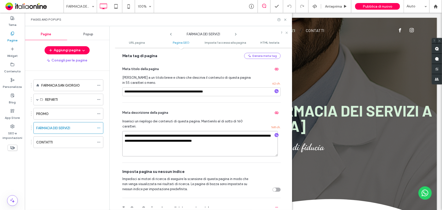
drag, startPoint x: 241, startPoint y: 142, endPoint x: 174, endPoint y: 146, distance: 67.3
click at [241, 142] on textarea "**********" at bounding box center [200, 143] width 156 height 25
click at [241, 141] on textarea "**********" at bounding box center [200, 143] width 156 height 25
paste textarea "**********"
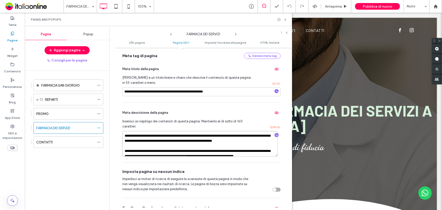
scroll to position [276, 0]
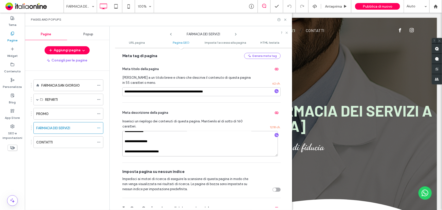
click at [130, 150] on textarea "**********" at bounding box center [200, 143] width 156 height 25
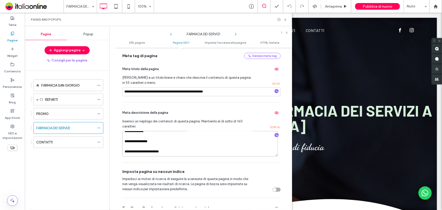
click at [125, 154] on textarea "**********" at bounding box center [200, 143] width 156 height 25
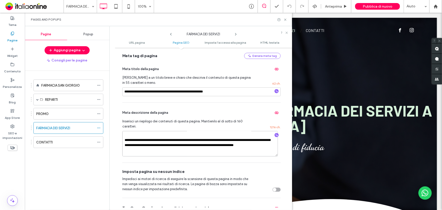
scroll to position [9, 0]
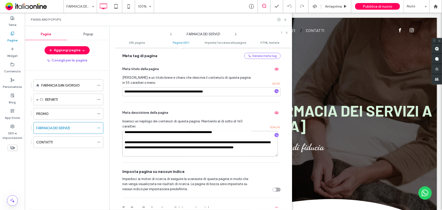
drag, startPoint x: 142, startPoint y: 138, endPoint x: 126, endPoint y: 137, distance: 16.3
click at [126, 137] on textarea "**********" at bounding box center [200, 143] width 156 height 25
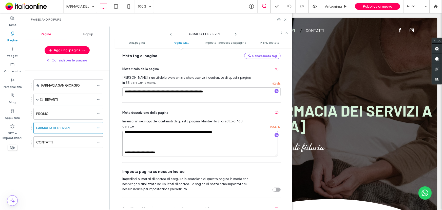
scroll to position [0, 0]
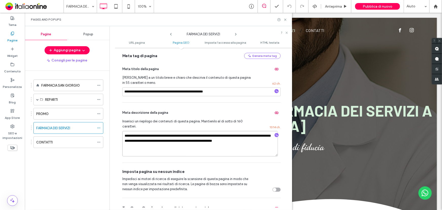
drag, startPoint x: 262, startPoint y: 142, endPoint x: 227, endPoint y: 144, distance: 35.1
click at [229, 141] on textarea "**********" at bounding box center [200, 143] width 156 height 25
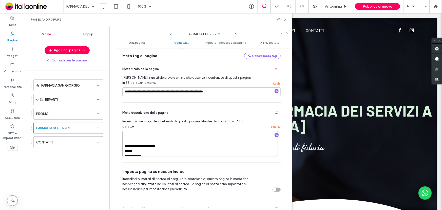
scroll to position [23, 0]
drag, startPoint x: 149, startPoint y: 148, endPoint x: 124, endPoint y: 135, distance: 28.3
click at [123, 134] on textarea "**********" at bounding box center [200, 143] width 156 height 25
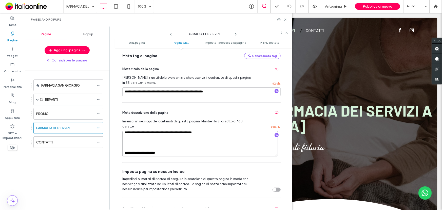
type textarea "**********"
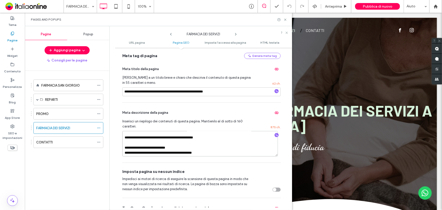
scroll to position [3, 0]
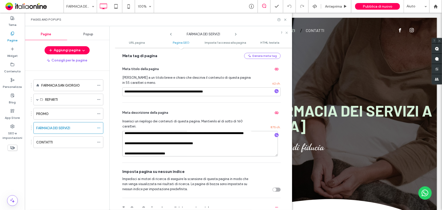
drag, startPoint x: 227, startPoint y: 143, endPoint x: 129, endPoint y: 138, distance: 97.7
click at [127, 139] on textarea "**********" at bounding box center [200, 143] width 156 height 25
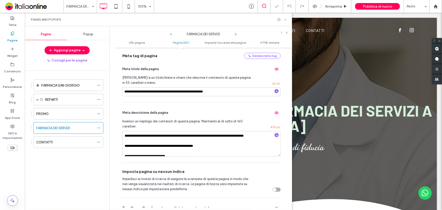
drag, startPoint x: 286, startPoint y: 20, endPoint x: 258, endPoint y: 7, distance: 30.9
click at [286, 20] on use at bounding box center [285, 20] width 2 height 2
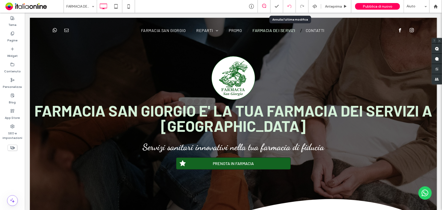
click at [289, 5] on icon at bounding box center [290, 6] width 4 height 4
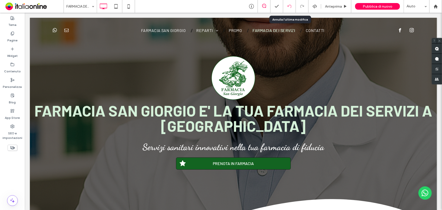
click at [291, 3] on div at bounding box center [289, 6] width 13 height 13
click at [291, 5] on use at bounding box center [290, 6] width 4 height 3
click at [10, 130] on label "SEO e impostazioni" at bounding box center [12, 134] width 25 height 12
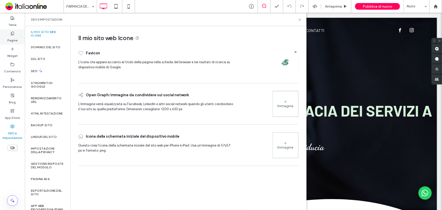
click at [12, 39] on label "Pagine" at bounding box center [12, 38] width 10 height 7
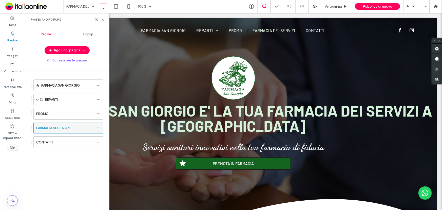
click at [101, 127] on div at bounding box center [100, 128] width 6 height 8
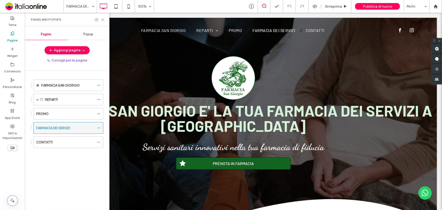
click at [99, 127] on icon at bounding box center [99, 128] width 4 height 4
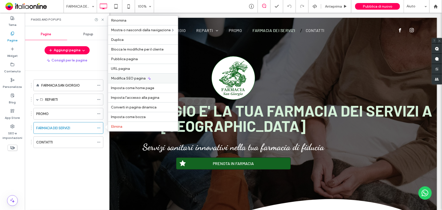
click at [132, 77] on span "Modifica SEO pagina" at bounding box center [128, 78] width 35 height 4
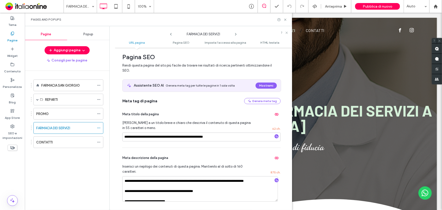
scroll to position [92, 0]
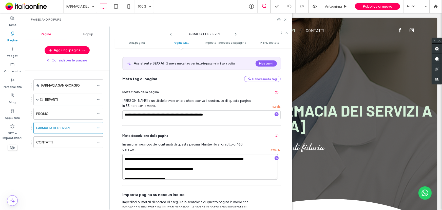
drag, startPoint x: 227, startPoint y: 171, endPoint x: 124, endPoint y: 173, distance: 103.2
click at [124, 173] on textarea "**********" at bounding box center [200, 166] width 156 height 25
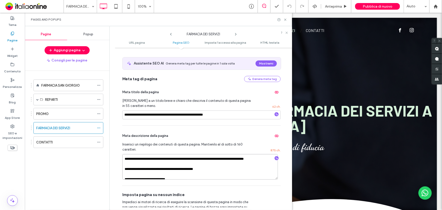
click at [131, 169] on textarea "**********" at bounding box center [200, 166] width 156 height 25
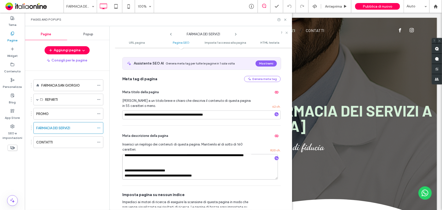
scroll to position [0, 0]
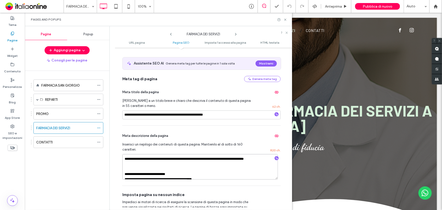
drag, startPoint x: 220, startPoint y: 163, endPoint x: 115, endPoint y: 166, distance: 105.6
click at [115, 166] on div "**********" at bounding box center [203, 128] width 177 height 157
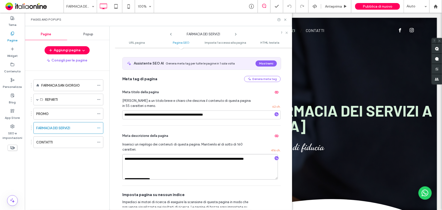
click at [261, 160] on textarea "**********" at bounding box center [200, 166] width 156 height 25
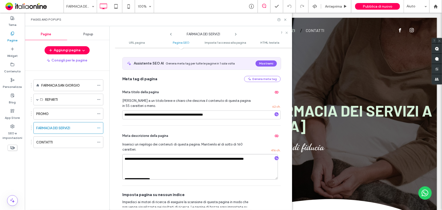
click at [127, 172] on textarea "**********" at bounding box center [200, 166] width 156 height 25
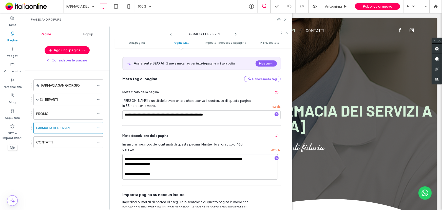
click at [126, 175] on textarea "**********" at bounding box center [200, 166] width 156 height 25
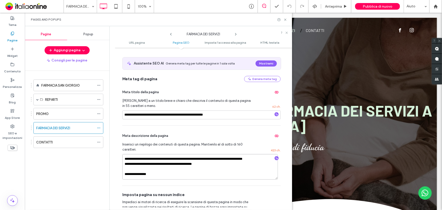
click at [127, 174] on textarea "**********" at bounding box center [200, 166] width 156 height 25
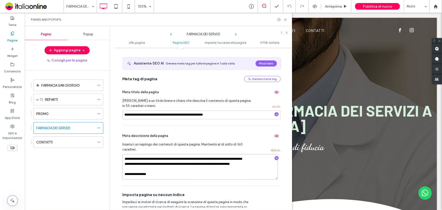
click at [126, 175] on textarea "**********" at bounding box center [200, 166] width 156 height 25
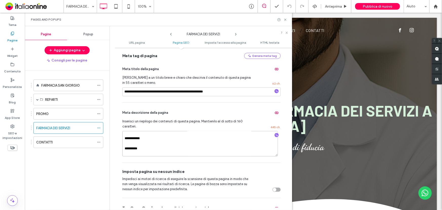
scroll to position [23, 0]
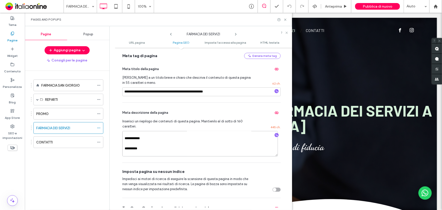
click at [126, 134] on textarea "**********" at bounding box center [200, 143] width 156 height 25
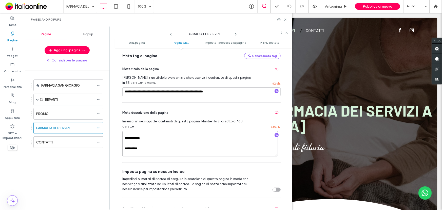
click at [126, 133] on textarea "**********" at bounding box center [200, 143] width 156 height 25
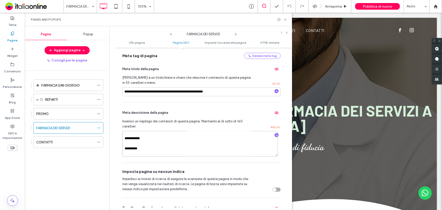
scroll to position [13, 0]
click at [127, 145] on textarea "**********" at bounding box center [200, 143] width 156 height 25
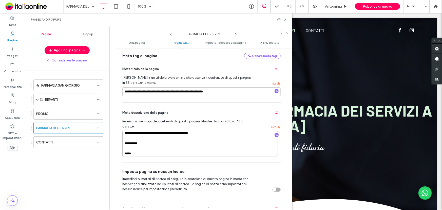
click at [126, 144] on textarea "**********" at bounding box center [200, 143] width 156 height 25
click at [127, 148] on textarea "**********" at bounding box center [200, 143] width 156 height 25
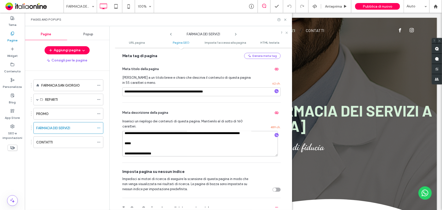
click at [127, 149] on textarea "**********" at bounding box center [200, 143] width 156 height 25
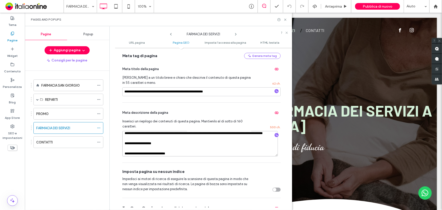
click at [127, 149] on textarea "**********" at bounding box center [200, 143] width 156 height 25
click at [126, 147] on textarea "**********" at bounding box center [200, 143] width 156 height 25
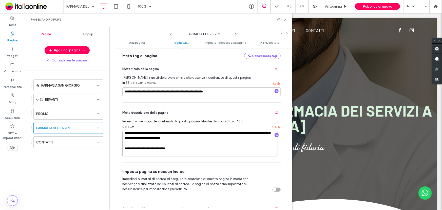
click at [126, 148] on textarea "**********" at bounding box center [200, 143] width 156 height 25
click at [125, 148] on textarea "**********" at bounding box center [200, 143] width 156 height 25
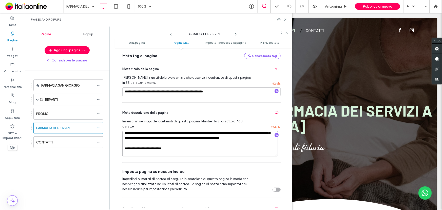
click at [125, 155] on textarea "**********" at bounding box center [200, 143] width 156 height 25
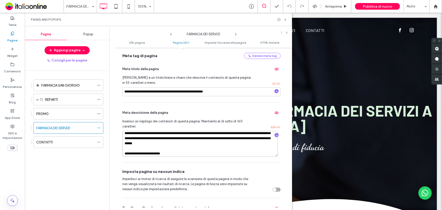
click at [125, 154] on textarea "**********" at bounding box center [200, 143] width 156 height 25
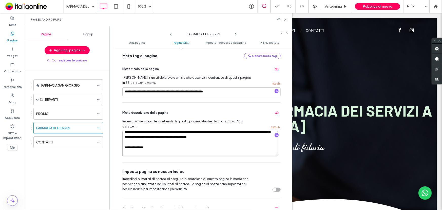
scroll to position [30, 0]
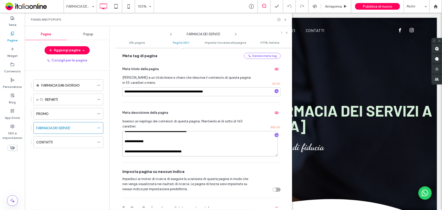
click at [125, 142] on textarea "**********" at bounding box center [200, 143] width 156 height 25
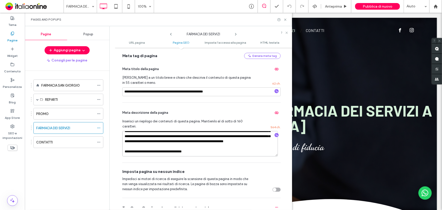
scroll to position [0, 0]
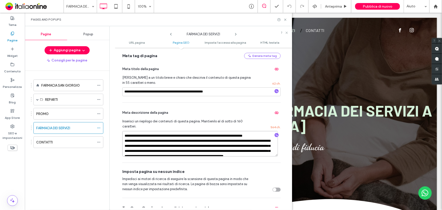
click at [259, 151] on textarea "**********" at bounding box center [200, 143] width 156 height 25
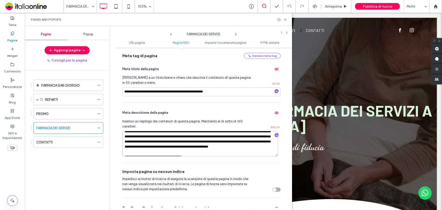
scroll to position [20, 0]
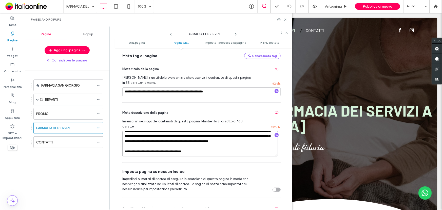
drag, startPoint x: 200, startPoint y: 136, endPoint x: 180, endPoint y: 137, distance: 20.6
click at [180, 137] on textarea "**********" at bounding box center [200, 143] width 156 height 25
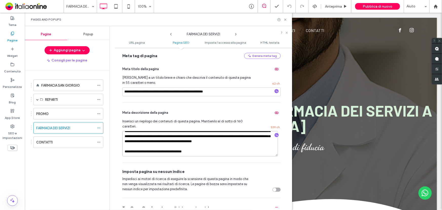
click at [238, 138] on textarea "**********" at bounding box center [200, 143] width 156 height 25
click at [159, 143] on textarea "**********" at bounding box center [200, 143] width 156 height 25
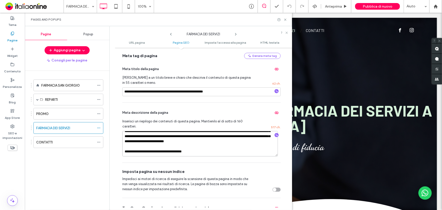
type textarea "**********"
click at [177, 145] on textarea "**********" at bounding box center [200, 143] width 156 height 25
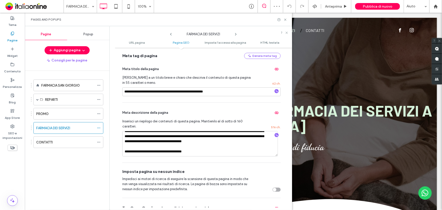
scroll to position [20, 0]
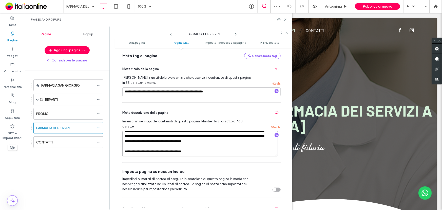
click at [124, 150] on textarea "**********" at bounding box center [200, 143] width 156 height 25
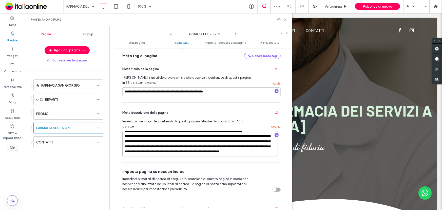
scroll to position [10, 0]
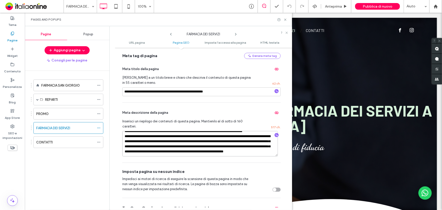
click at [196, 152] on textarea "**********" at bounding box center [200, 143] width 156 height 25
type textarea "**********"
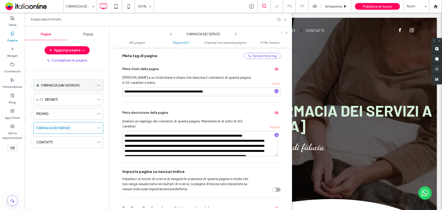
click at [82, 89] on div "FARMACIA SAN GIORGIO" at bounding box center [67, 85] width 53 height 11
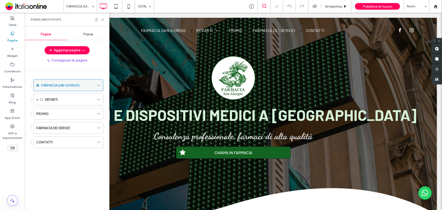
click at [99, 84] on icon at bounding box center [99, 85] width 4 height 4
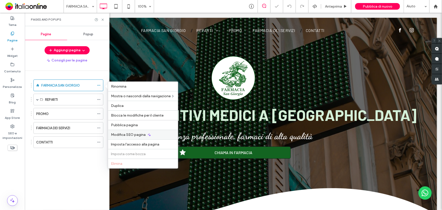
click at [141, 135] on span "Modifica SEO pagina" at bounding box center [128, 134] width 35 height 4
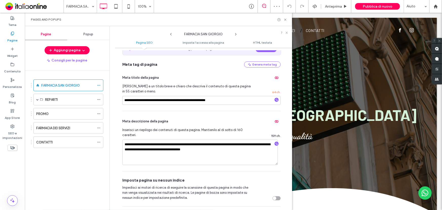
scroll to position [46, 0]
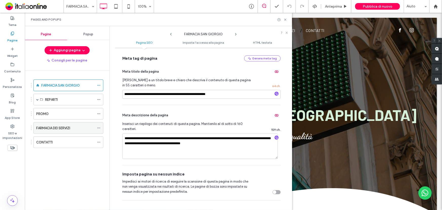
click at [62, 128] on label "FARMACIA DEI SERVIZI" at bounding box center [53, 127] width 34 height 9
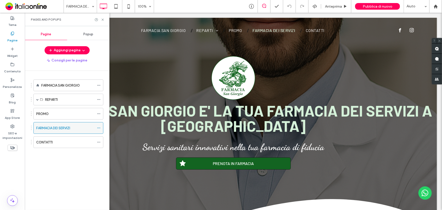
click at [98, 127] on icon at bounding box center [99, 128] width 4 height 4
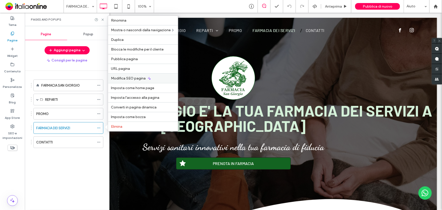
click at [135, 79] on span "Modifica SEO pagina" at bounding box center [128, 78] width 35 height 4
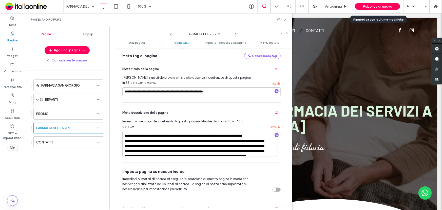
click at [368, 7] on span "Pubblica di nuovo" at bounding box center [378, 6] width 30 height 4
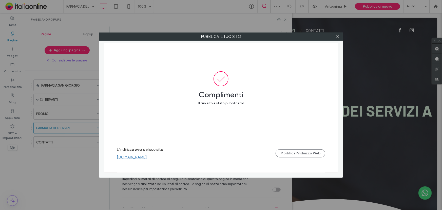
click at [131, 156] on link "[DOMAIN_NAME]" at bounding box center [132, 157] width 30 height 5
